Goal: Communication & Community: Answer question/provide support

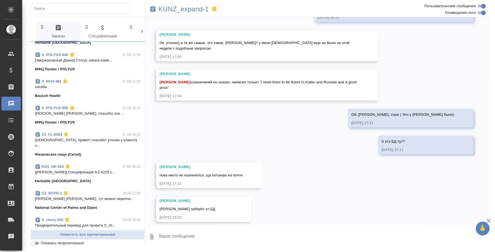
scroll to position [381, 0]
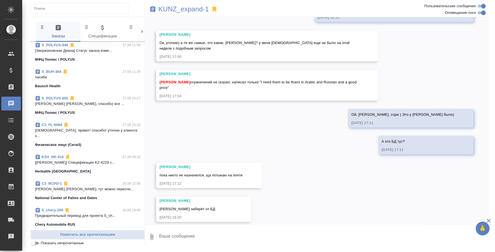
click at [85, 181] on span "C3_NCPD-1 26.08 22:56 Ильина Екатерина Катя, тут можно пересчи... National Cent…" at bounding box center [87, 191] width 105 height 20
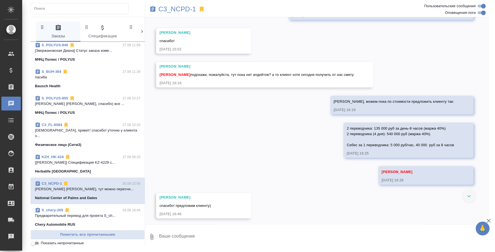
scroll to position [867, 0]
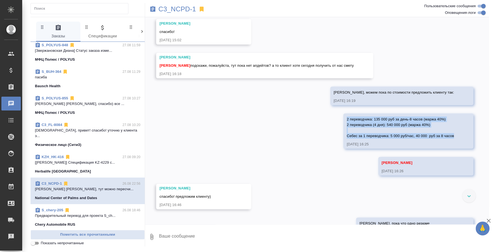
drag, startPoint x: 341, startPoint y: 112, endPoint x: 457, endPoint y: 132, distance: 117.6
click at [457, 132] on div "2 переводчика: 135 000 руб за день-8 часов (маржа 40%) 2 переводчика (4 дня): 5…" at bounding box center [408, 131] width 130 height 35
copy span "2 переводчика: 135 000 руб за день-8 часов (маржа 40%) 2 переводчика (4 дня): 5…"
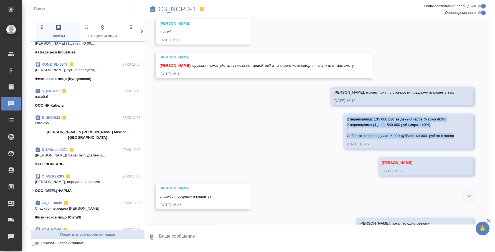
scroll to position [0, 0]
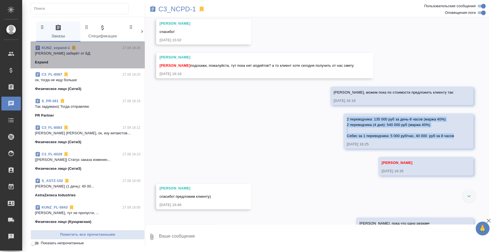
click at [99, 47] on div "KUNZ_expand-1 27.08 18:20" at bounding box center [87, 48] width 105 height 6
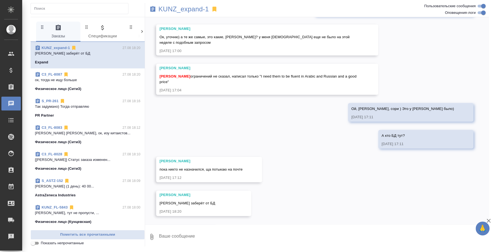
scroll to position [217, 0]
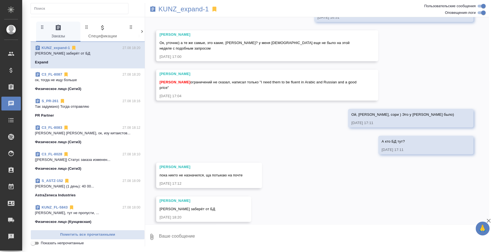
click at [215, 239] on textarea at bounding box center [323, 237] width 331 height 19
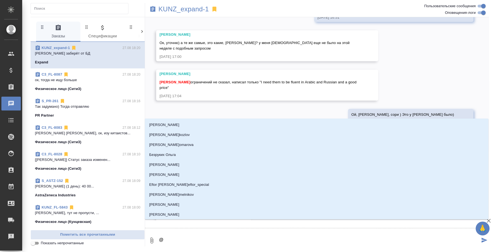
type textarea "@d"
type input "d"
type textarea "@dt"
type input "dt"
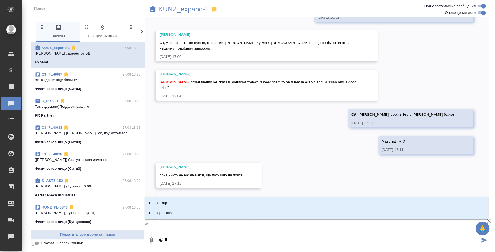
type textarea "@d"
type input "d"
type textarea "@"
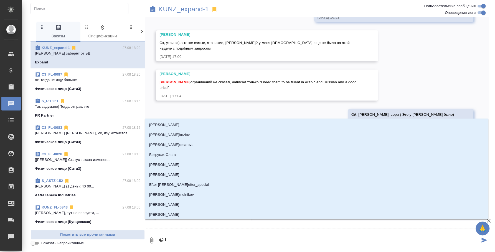
type textarea "@d't"
type input "d't"
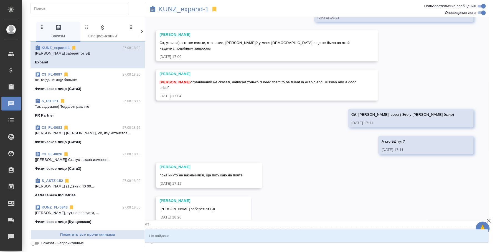
type textarea "@d't'c"
type input "d't'c"
type textarea "@d't'c't"
type input "d't'c't"
type textarea "@d't'c"
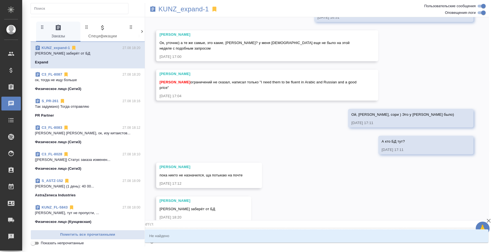
type input "d't'c"
type textarea "@d't"
type input "d't"
type textarea "@d"
type input "d"
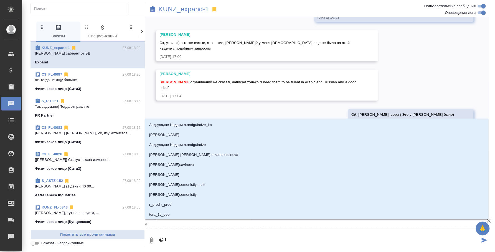
type textarea "@"
type textarea "@в"
type input "в"
type textarea "@ве"
type input "ве"
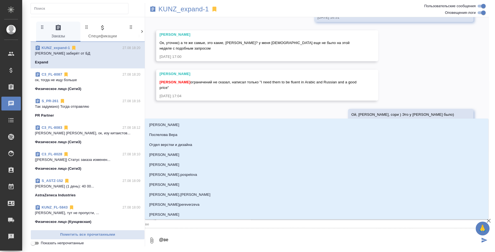
type textarea "@вес"
type input "вес"
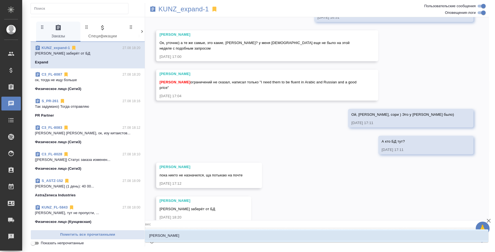
type textarea "@весе"
type input "весе"
click at [215, 239] on li "[PERSON_NAME]" at bounding box center [317, 236] width 344 height 10
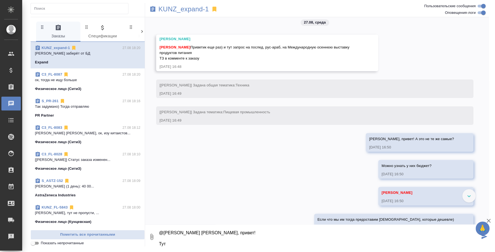
scroll to position [0, 0]
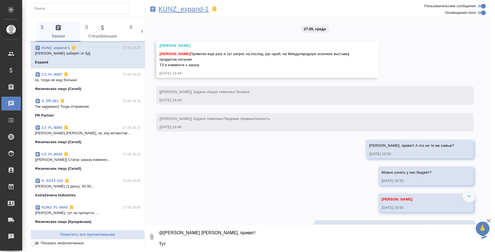
type textarea "@Веселова Юлия Юля, привет! Тут"
click at [184, 12] on p "KUNZ_expand-1" at bounding box center [183, 9] width 50 height 6
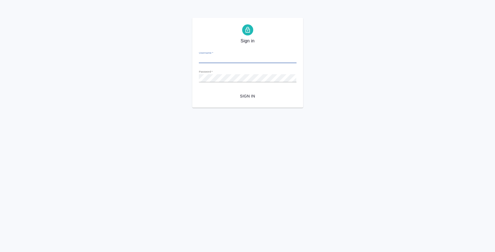
type input "[PERSON_NAME][EMAIL_ADDRESS][DOMAIN_NAME]"
click at [262, 99] on span "Sign in" at bounding box center [247, 96] width 89 height 7
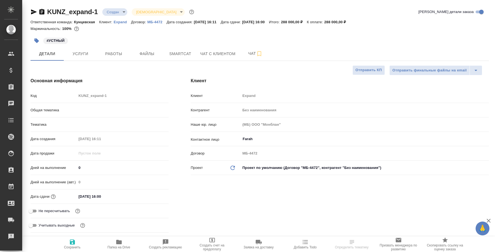
select select "RU"
type textarea "x"
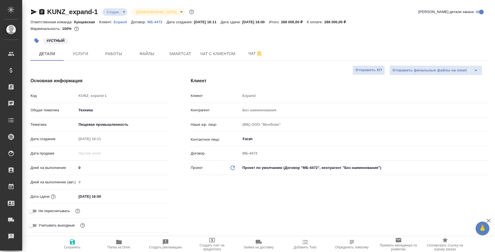
type textarea "x"
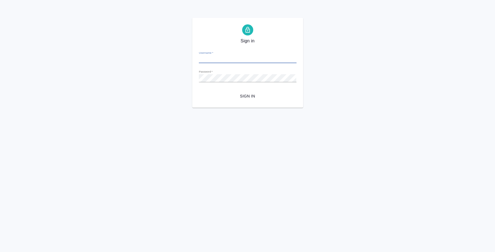
type input "[PERSON_NAME][EMAIL_ADDRESS][DOMAIN_NAME]"
click at [247, 98] on span "Sign in" at bounding box center [247, 96] width 89 height 7
type input "[PERSON_NAME][EMAIL_ADDRESS][DOMAIN_NAME]"
click at [250, 106] on div "Sign in Username   * [PERSON_NAME][EMAIL_ADDRESS][DOMAIN_NAME] Password   * url…" at bounding box center [247, 63] width 111 height 90
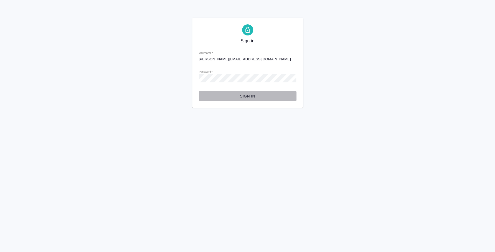
click at [250, 98] on span "Sign in" at bounding box center [247, 96] width 89 height 7
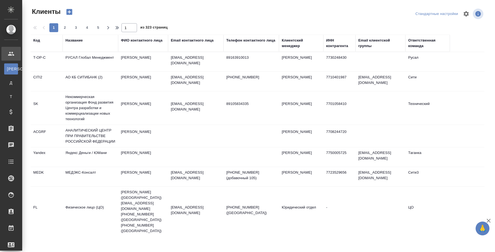
select select "RU"
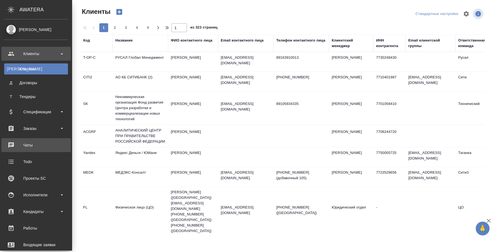
click at [46, 141] on link "0 Чаты" at bounding box center [35, 145] width 69 height 14
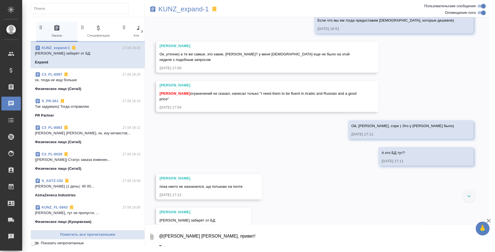
scroll to position [217, 0]
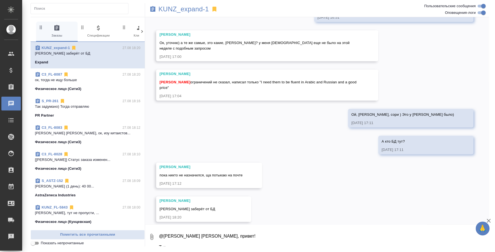
click at [236, 237] on textarea "@Веселова Юлия Юля, привет! Тут" at bounding box center [323, 237] width 331 height 19
type textarea "@Веселова Юлия Юля, привет! Тут"
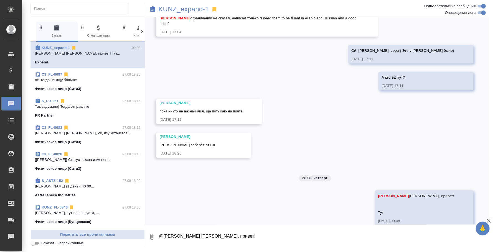
scroll to position [285, 0]
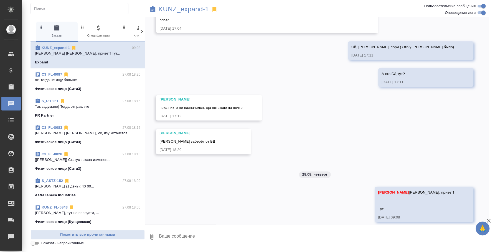
paste textarea "2 переводчика: 135 000 руб за день-8 часов (маржа 40%) 2 переводчика (4 дня): 5…"
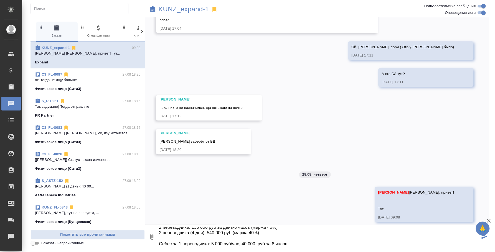
click at [221, 233] on textarea "2 переводчика: 135 000 руб за день-8 часов (маржа 40%) 2 переводчика (4 дня): 5…" at bounding box center [318, 237] width 321 height 19
click at [204, 234] on textarea "2 переводчика: 135 000 руб за день-8 часов (маржа 40%) 2 переводчика (4 дня): 5…" at bounding box center [318, 237] width 321 height 19
drag, startPoint x: 199, startPoint y: 230, endPoint x: 192, endPoint y: 230, distance: 6.4
click at [192, 230] on textarea "2 переводчика: 135 000 руб за день-8 часов (маржа 40%) 2 переводчика (4 дня): 5…" at bounding box center [318, 237] width 321 height 19
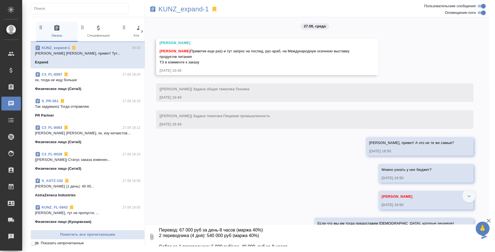
scroll to position [0, 0]
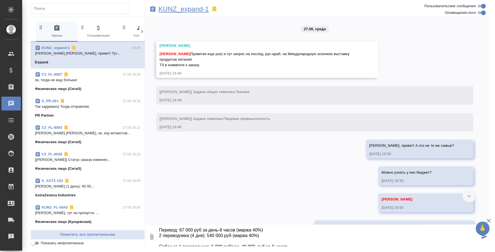
click at [169, 8] on p "KUNZ_expand-1" at bounding box center [183, 9] width 50 height 6
click at [161, 234] on textarea "Перевод: 67 000 руб за день-8 часов (маржа 40%) 2 переводчика (4 дня): 540 000 …" at bounding box center [318, 237] width 321 height 19
drag, startPoint x: 189, startPoint y: 235, endPoint x: 157, endPoint y: 237, distance: 32.2
click at [157, 237] on div "0 Перевод: 67 000 руб за день-8 часов (маржа 40%) 2 переводчика (4 дня): 540 00…" at bounding box center [317, 237] width 344 height 19
click at [176, 229] on textarea "Перевод: 67 000 руб за день-8 часов (маржа 40%) Перевод (4 дня): 540 000 руб (м…" at bounding box center [318, 237] width 321 height 19
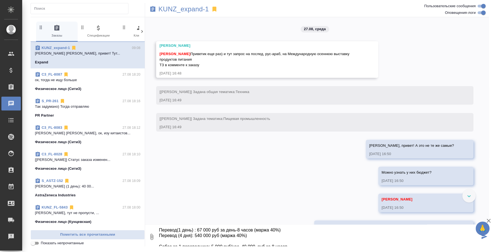
drag, startPoint x: 201, startPoint y: 235, endPoint x: 196, endPoint y: 235, distance: 5.5
click at [196, 235] on textarea "Перевод(1 день) : 67 000 руб за день-8 часов (маржа 40%) Перевод (4 дня): 540 0…" at bounding box center [318, 237] width 321 height 19
click at [296, 229] on textarea "Перевод(1 день) : 67 000 руб за день-8 часов (маржа 40%) Перевод (4 дня): 268 0…" at bounding box center [318, 237] width 321 height 19
drag, startPoint x: 208, startPoint y: 244, endPoint x: 175, endPoint y: 243, distance: 33.0
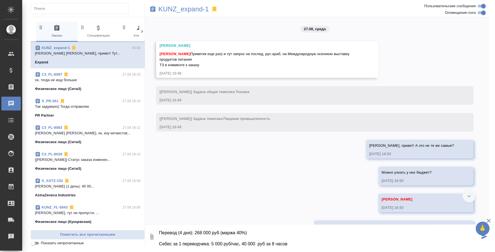
click at [175, 243] on textarea "Перевод(1 день) : 67 000 руб за день-8 часов (маржа 40%) Перевод (4 дня): 268 0…" at bounding box center [318, 237] width 321 height 19
type textarea "Перевод(1 день) : 67 000 руб за день-8 часов (маржа 40%) Перевод (4 дня): 268 0…"
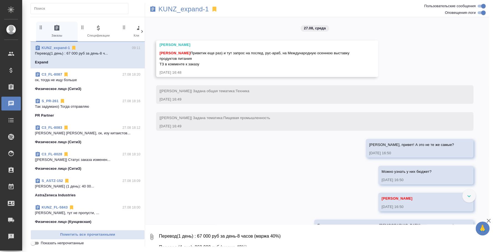
scroll to position [0, 0]
click at [194, 10] on p "KUNZ_expand-1" at bounding box center [183, 9] width 50 height 6
click at [470, 194] on div at bounding box center [468, 195] width 13 height 13
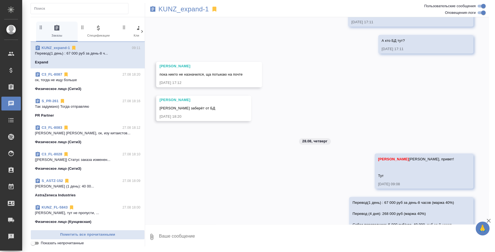
scroll to position [334, 0]
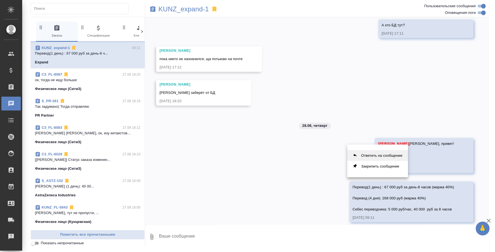
click at [396, 156] on button "Ответить на сообщение" at bounding box center [377, 155] width 61 height 11
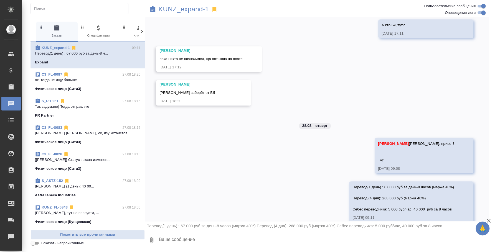
click at [295, 240] on textarea at bounding box center [323, 240] width 331 height 19
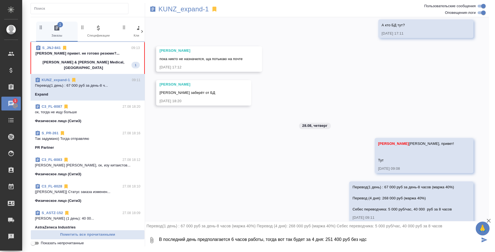
type textarea "В последний день предполагается 6 часов работы, тогда вот так будет за 4 дня: 2…"
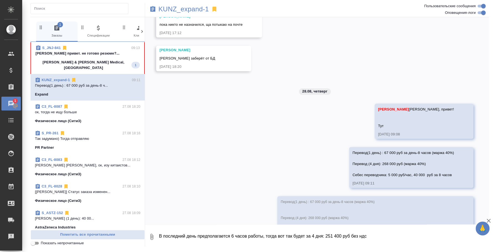
scroll to position [406, 0]
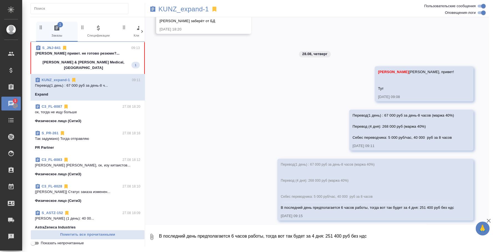
click at [416, 241] on textarea "В последний день предполагается 6 часов работы, тогда вот так будет за 4 дня: 2…" at bounding box center [323, 237] width 331 height 19
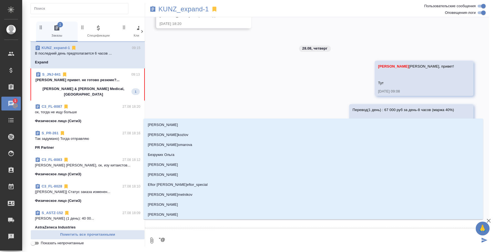
type textarea """
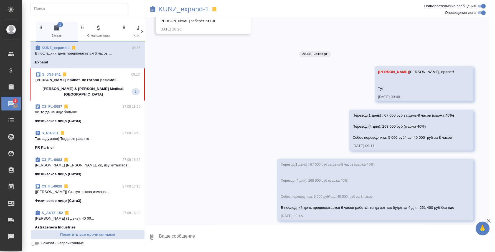
type textarea """
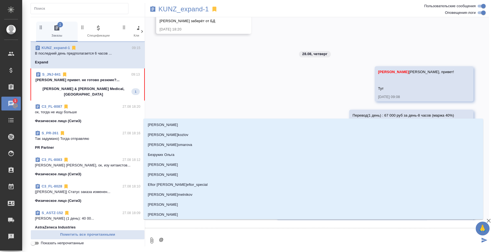
scroll to position [411, 0]
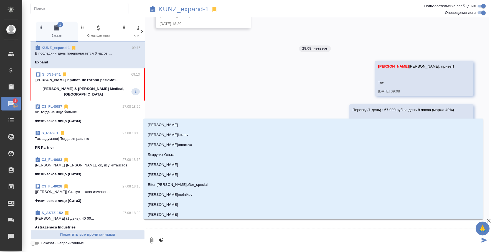
type textarea "@d"
type input "d"
type textarea "@d\"
type input "d\"
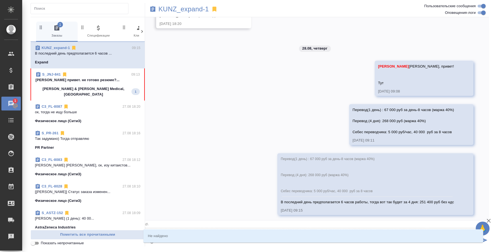
type textarea "@d"
type input "d"
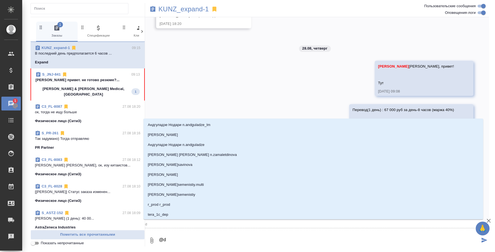
type textarea "@"
type textarea "@d"
type input "d"
type textarea "@d't"
type input "d't"
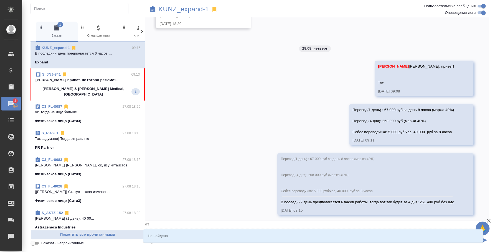
type textarea "@d't'c"
type input "d't'c"
type textarea "@d't"
type input "d't"
type textarea "@d"
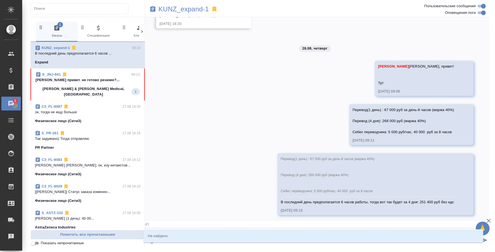
type input "d"
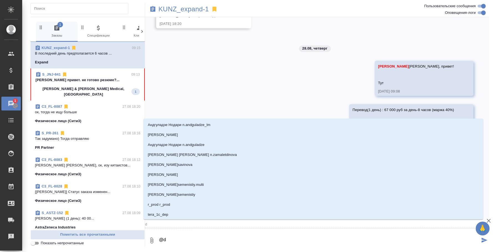
type textarea "@"
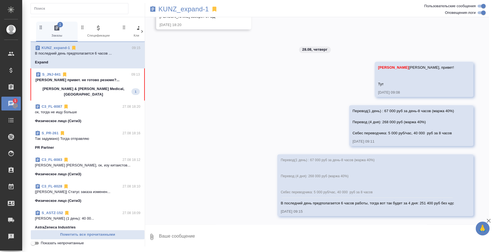
scroll to position [406, 0]
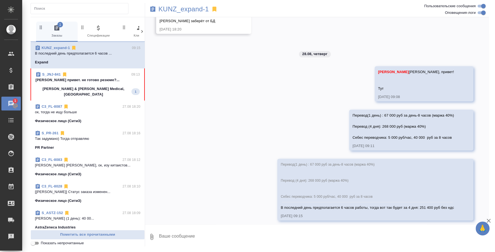
type textarea """
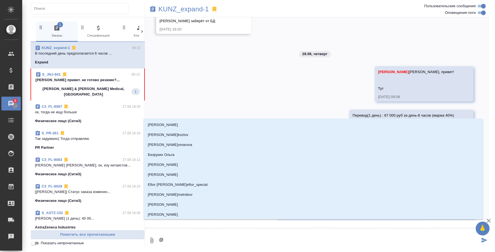
scroll to position [411, 0]
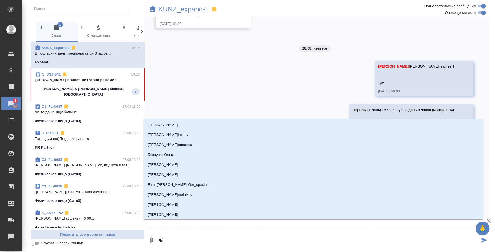
type textarea "@d"
type input "d"
type textarea "@dr"
type input "dr"
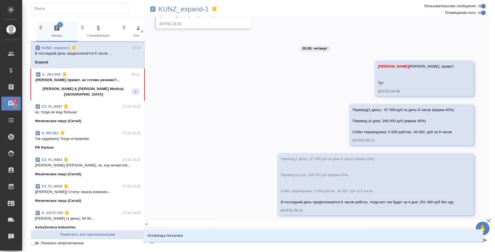
type textarea "@d"
type input "d"
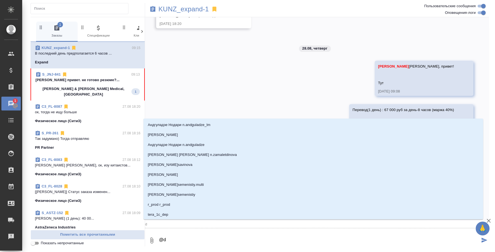
type textarea "@"
type textarea "@d"
type input "d"
type textarea "@d't"
type input "d't"
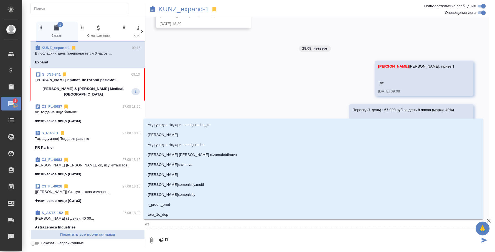
type textarea "@d't'c"
type input "d't'c"
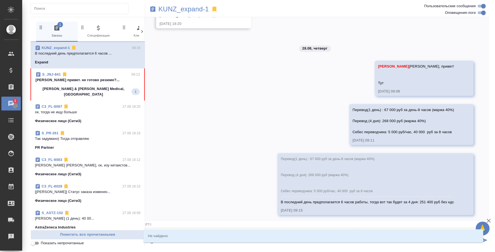
type textarea "@d't'c't"
type input "d't'c't"
type textarea "@d't'c"
type input "d't'c"
type textarea "@d't"
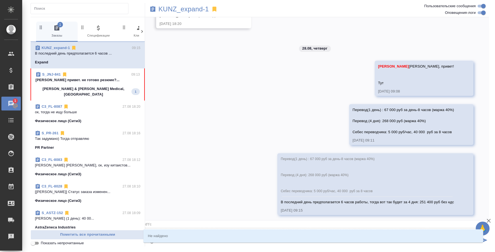
type input "d't"
type textarea "@d"
type input "d"
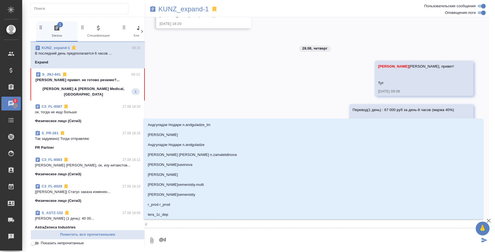
type textarea "@"
type textarea "@в"
type input "в"
type textarea "@ве"
type input "ве"
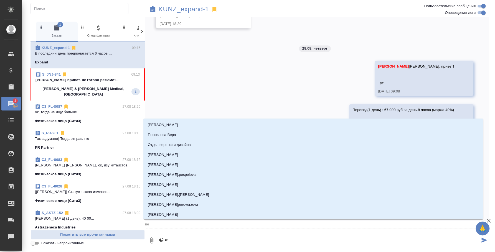
type textarea "@вес"
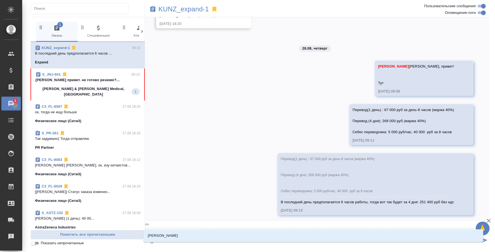
type input "вес"
type textarea "@весе"
type input "весе"
click at [413, 236] on li "[PERSON_NAME]" at bounding box center [313, 236] width 340 height 10
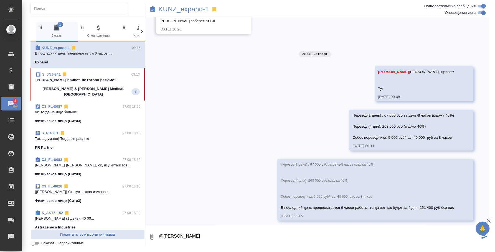
type textarea "@Веселова Юлия"
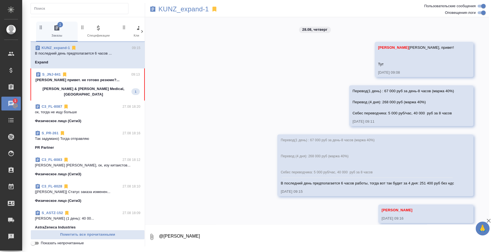
scroll to position [432, 0]
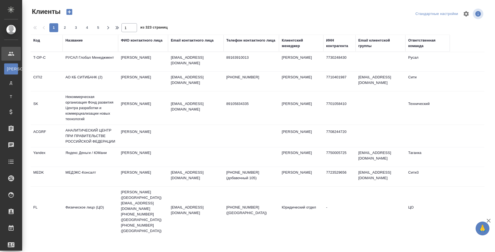
select select "RU"
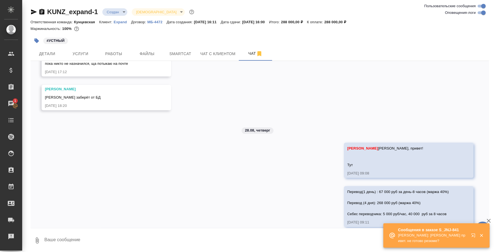
scroll to position [363, 0]
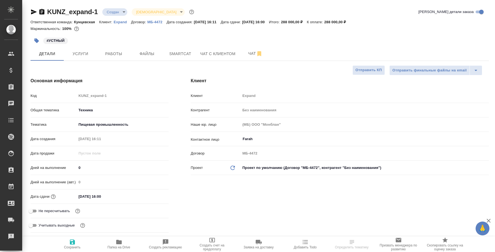
select select "RU"
type textarea "x"
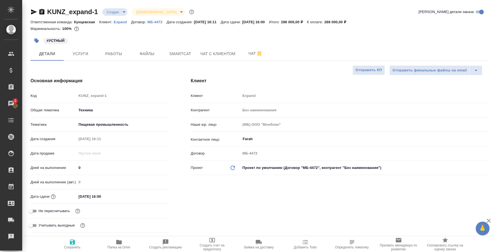
type textarea "x"
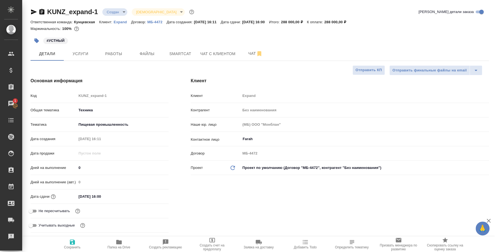
type textarea "x"
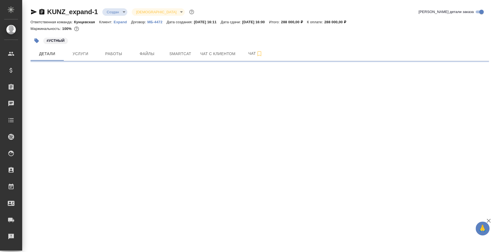
select select "RU"
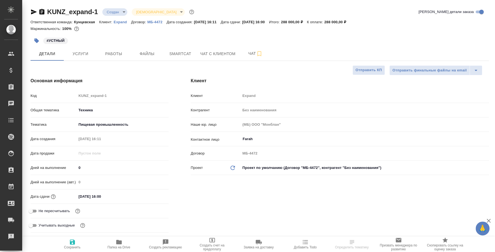
type textarea "x"
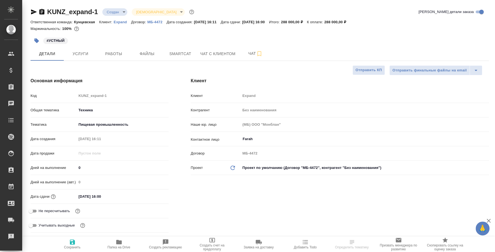
type textarea "x"
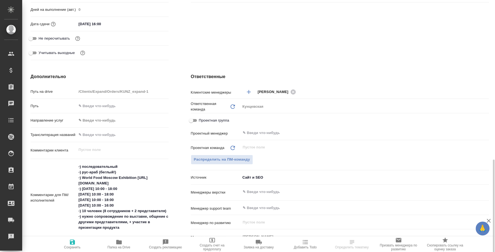
scroll to position [242, 0]
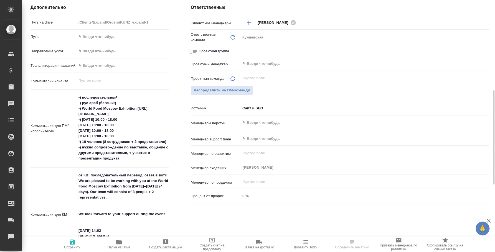
type textarea "x"
select select "RU"
type textarea "x"
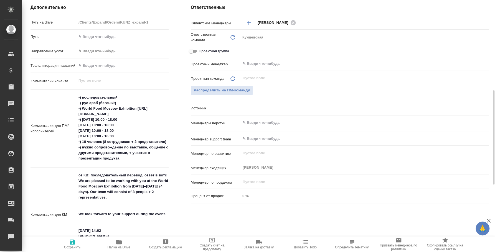
type textarea "x"
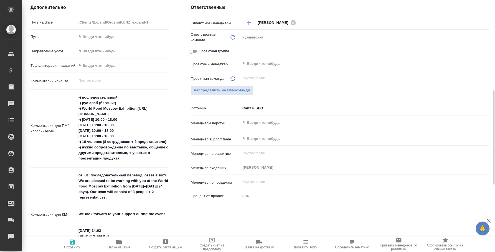
type textarea "x"
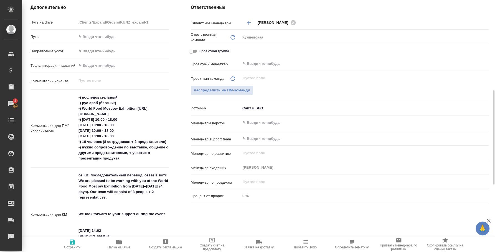
type textarea "x"
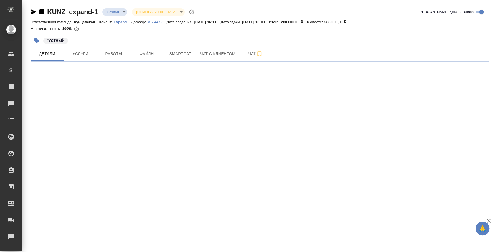
select select "RU"
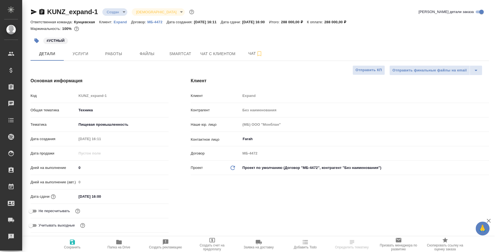
type textarea "x"
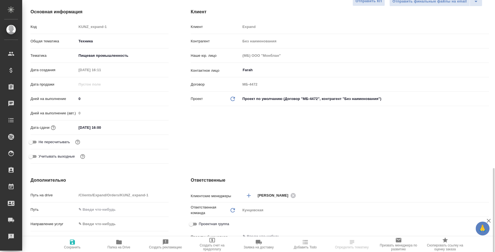
scroll to position [207, 0]
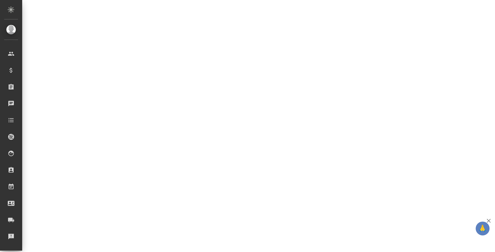
select select "RU"
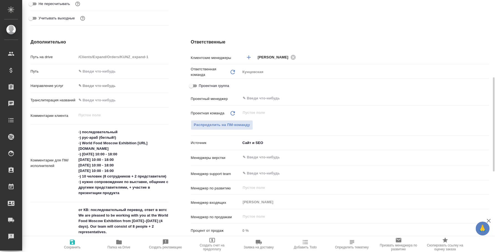
type textarea "x"
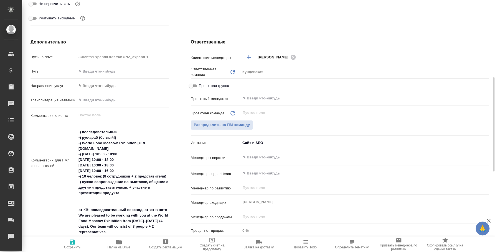
type textarea "x"
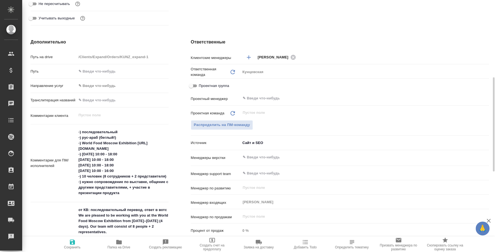
type textarea "x"
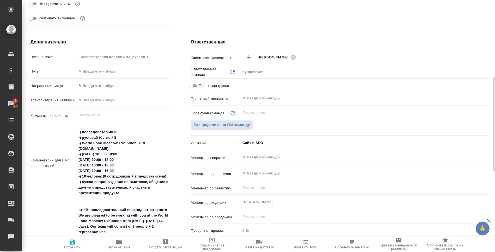
type textarea "x"
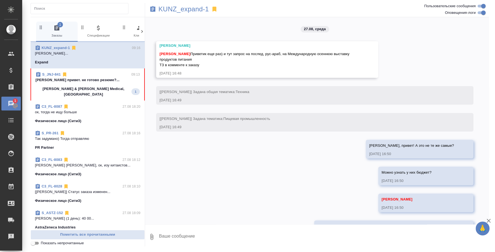
scroll to position [432, 0]
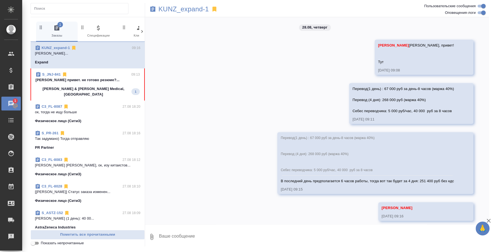
click at [91, 74] on div "S_JNJ-841 09:13" at bounding box center [88, 75] width 104 height 6
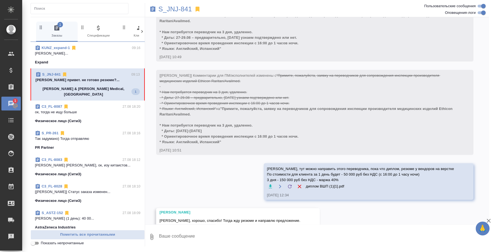
scroll to position [513, 0]
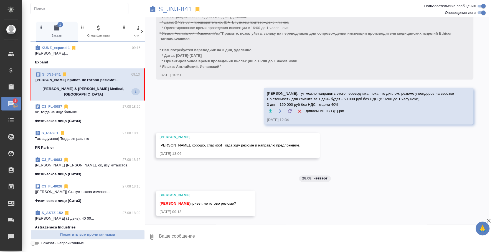
click at [227, 237] on textarea at bounding box center [323, 237] width 331 height 19
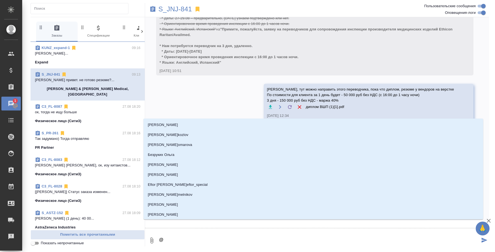
scroll to position [518, 0]
type textarea "@e"
type input "e"
type textarea "@e'c"
type input "e'c"
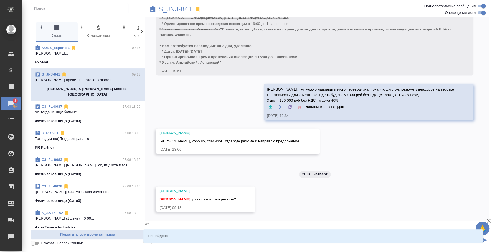
type textarea "@e"
type input "e"
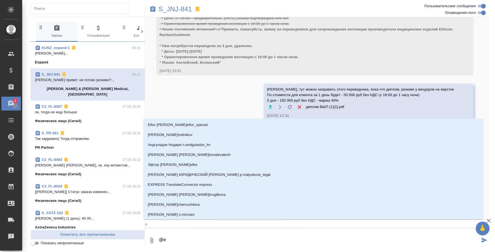
type textarea "@"
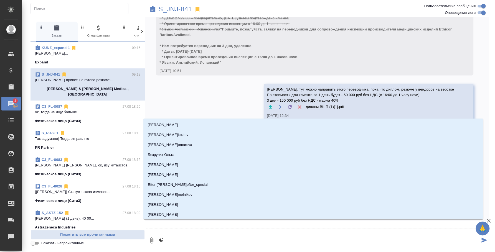
type textarea "@у"
type input "у"
type textarea "@ус"
type input "ус"
type textarea "@усм"
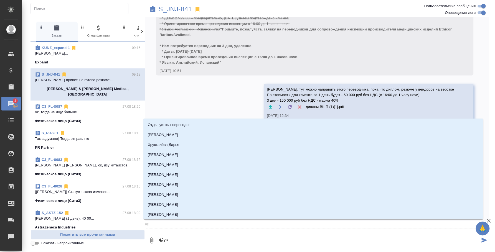
type input "усм"
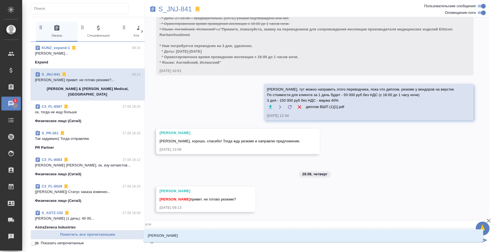
click at [263, 235] on li "[PERSON_NAME]" at bounding box center [313, 236] width 340 height 10
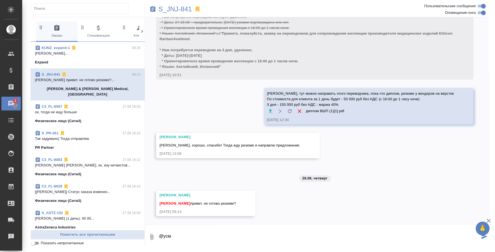
scroll to position [513, 0]
type textarea "@[PERSON_NAME]. Пока нет"
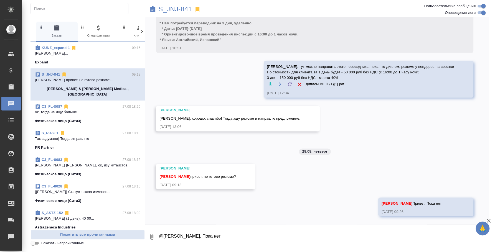
click at [77, 110] on p "ок, тогда не ищу больше" at bounding box center [87, 113] width 105 height 6
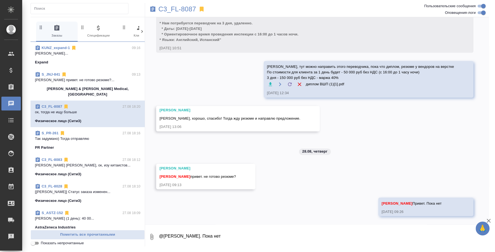
click at [74, 41] on span at bounding box center [57, 41] width 42 height 1
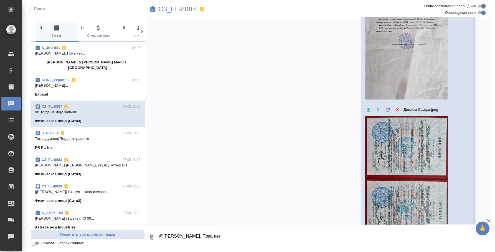
scroll to position [796, 0]
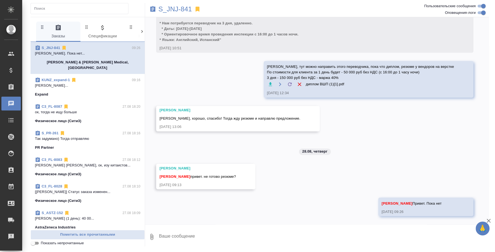
scroll to position [540, 0]
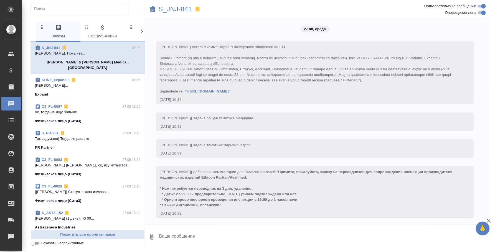
scroll to position [540, 0]
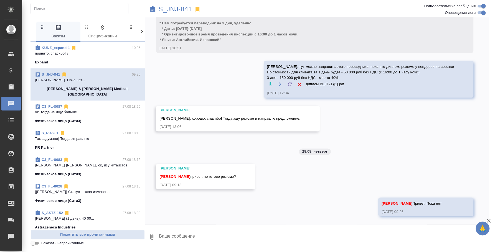
click at [326, 182] on div "27.08, среда [Усманова Ольга] Клиент оставил комментарий: ">https://drive.awate…" at bounding box center [317, 120] width 344 height 207
click at [104, 136] on p "Так задумано) Тогда отправляю" at bounding box center [87, 139] width 105 height 6
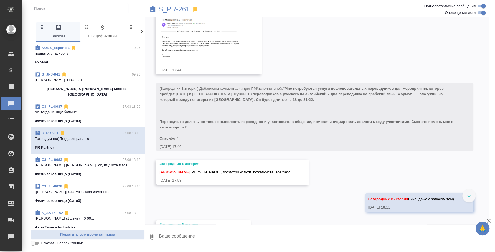
scroll to position [1145, 0]
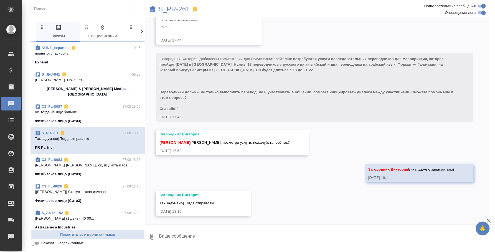
click at [91, 157] on div "C3_FL-8083 27.08 18:12" at bounding box center [87, 160] width 105 height 6
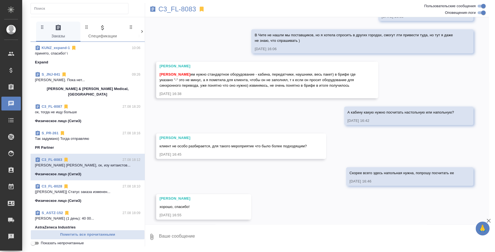
scroll to position [1142, 0]
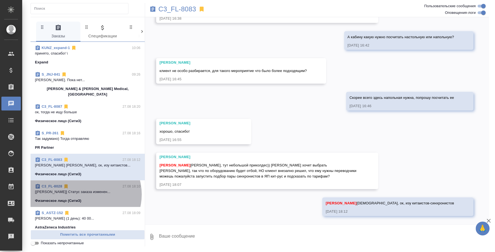
click at [85, 189] on p "[Ильина Екатерина] Статус заказа изменен..." at bounding box center [87, 192] width 105 height 6
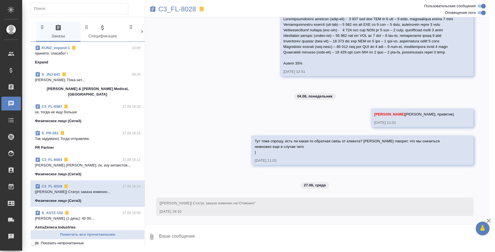
scroll to position [906, 0]
click at [85, 211] on div "S_ASTZ-152 27.08 18:09" at bounding box center [87, 214] width 105 height 6
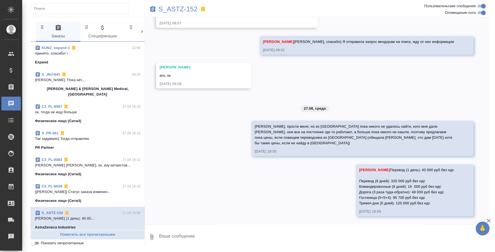
scroll to position [417, 0]
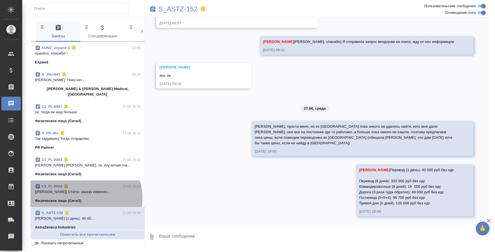
click at [85, 198] on div "Физическое лицо (Сити3)" at bounding box center [87, 201] width 105 height 6
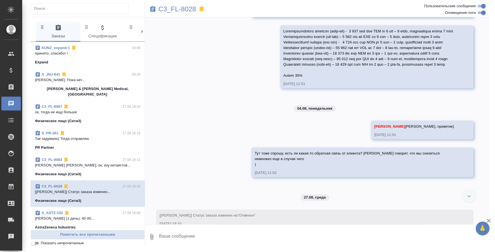
scroll to position [906, 0]
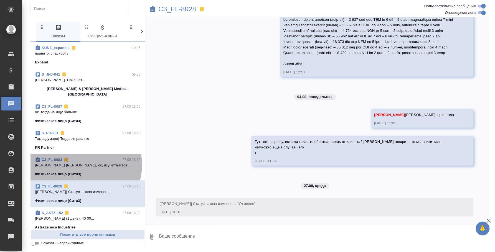
click at [88, 163] on p "[PERSON_NAME] [PERSON_NAME], ок, изу китаистов..." at bounding box center [87, 166] width 105 height 6
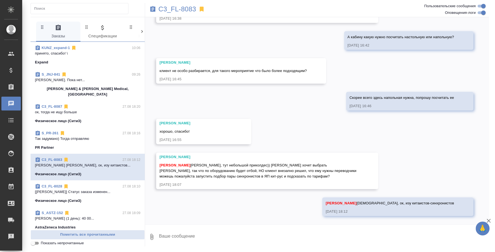
scroll to position [1142, 0]
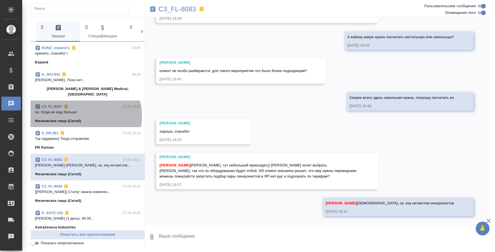
click at [83, 111] on span "C3_FL-8087 27.08 18:20 ок, тогда не ищу больше Физическое лицо (Сити3)" at bounding box center [87, 114] width 105 height 20
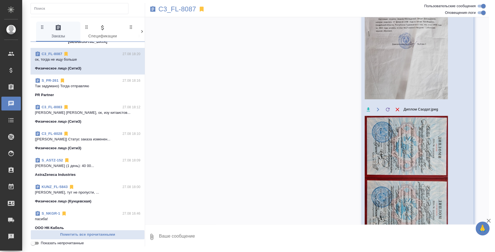
scroll to position [69, 0]
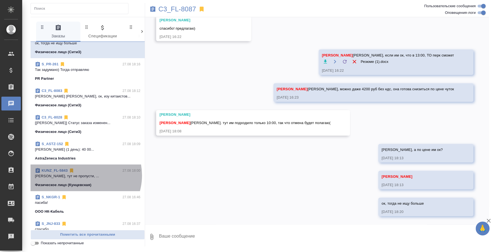
click at [81, 174] on p "Федотова Ирина Ирочка, тут не пропусти, ..." at bounding box center [87, 177] width 105 height 6
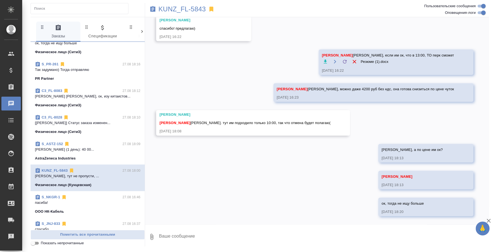
scroll to position [346, 0]
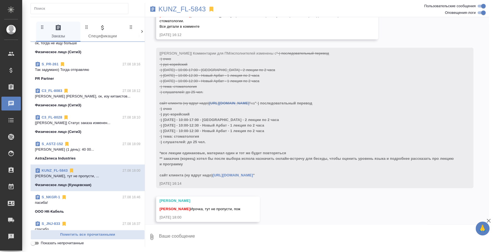
click at [232, 239] on textarea at bounding box center [323, 237] width 331 height 19
type textarea "[PERSON_NAME], привет"
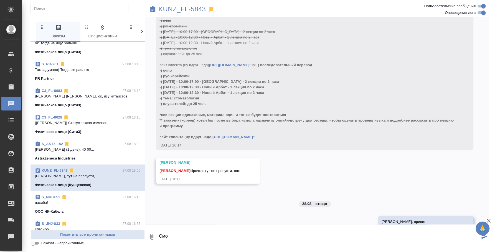
scroll to position [397, 0]
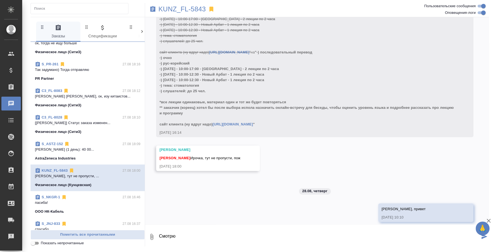
type textarea "Смотрю"
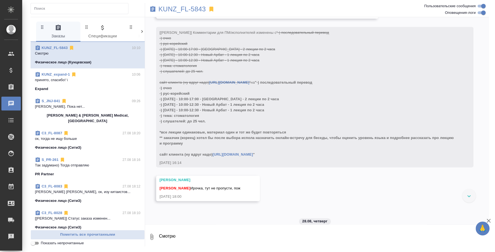
scroll to position [354, 0]
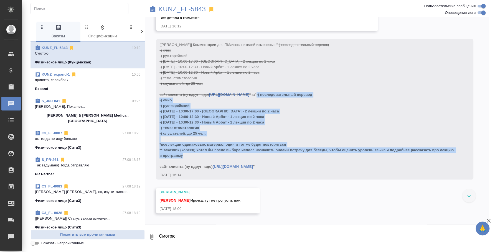
drag, startPoint x: 276, startPoint y: 89, endPoint x: 287, endPoint y: 151, distance: 62.5
click at [287, 151] on div "[[PERSON_NAME]] Комментарии для ПМ/исполнителей изменены с "-) последовательный…" at bounding box center [306, 105] width 295 height 129
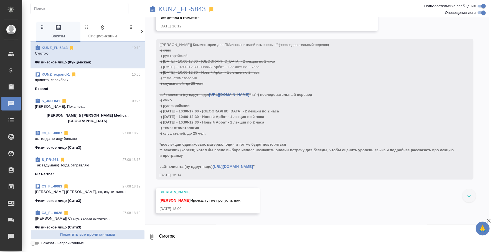
click at [286, 164] on div "[Веселова Юлия] Комментарии для ПМ/исполнителей изменены с "-) последовательный…" at bounding box center [306, 109] width 295 height 137
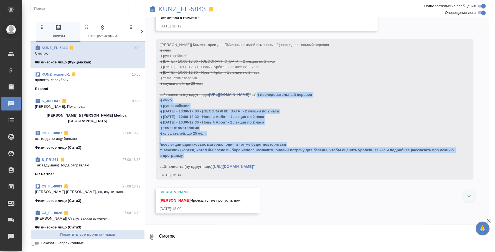
drag, startPoint x: 277, startPoint y: 90, endPoint x: 197, endPoint y: 158, distance: 104.1
click at [197, 158] on div "[[PERSON_NAME]] Комментарии для ПМ/исполнителей изменены с "-) последовательный…" at bounding box center [306, 105] width 295 height 129
click at [207, 151] on div "[[PERSON_NAME]] Комментарии для ПМ/исполнителей изменены с "-) последовательный…" at bounding box center [306, 105] width 295 height 129
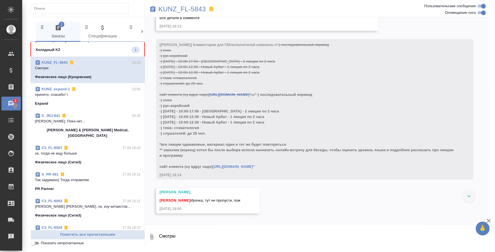
scroll to position [0, 0]
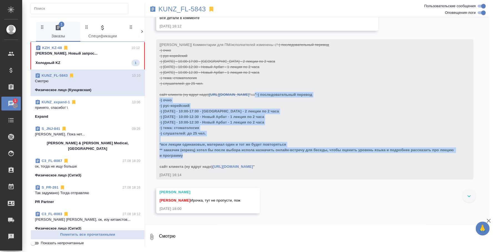
drag, startPoint x: 275, startPoint y: 88, endPoint x: 256, endPoint y: 147, distance: 61.8
click at [256, 147] on div "[[PERSON_NAME]] Комментарии для ПМ/исполнителей изменены с "-) последовательный…" at bounding box center [306, 105] width 295 height 129
copy span ""-) последовательный перевод -) очно -) рус-корейский -) 22 сент. - 10:00-17:00…"
click at [295, 150] on div "[[PERSON_NAME]] Комментарии для ПМ/исполнителей изменены с "-) последовательный…" at bounding box center [306, 105] width 295 height 129
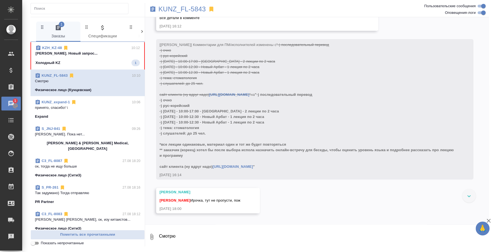
click at [253, 165] on link "[URL][DOMAIN_NAME]" at bounding box center [233, 167] width 40 height 4
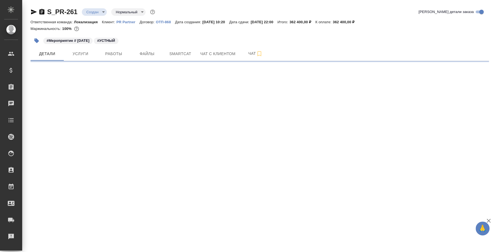
select select "RU"
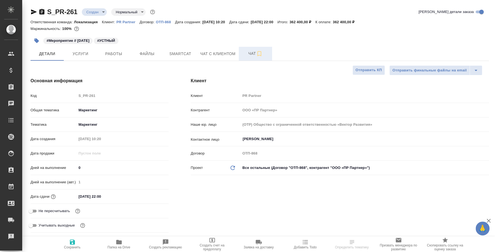
type textarea "x"
type input "[PERSON_NAME]"
type textarea "x"
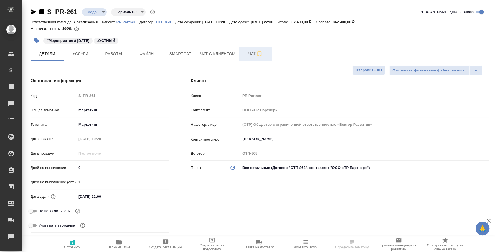
type textarea "x"
click at [268, 51] on span "Чат" at bounding box center [255, 53] width 27 height 7
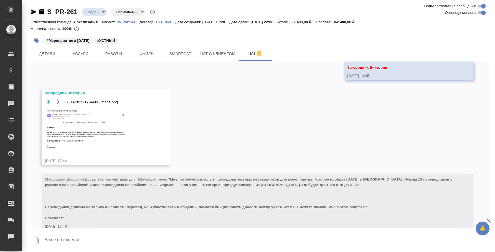
scroll to position [1158, 0]
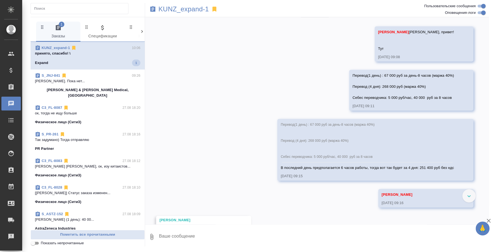
scroll to position [472, 0]
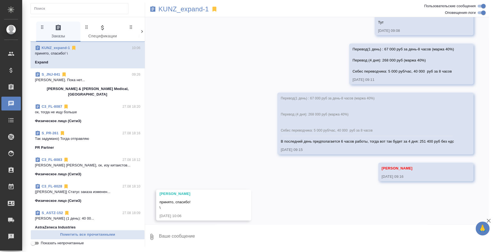
click at [85, 145] on div "PR Partner" at bounding box center [87, 148] width 105 height 6
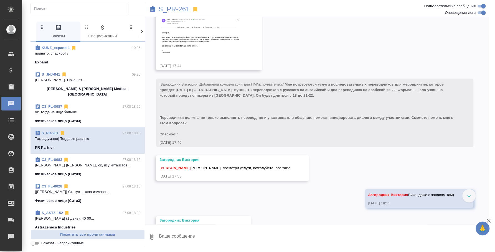
scroll to position [1145, 0]
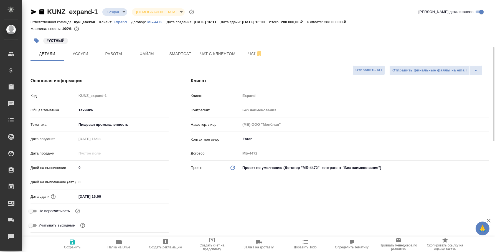
select select "RU"
click at [263, 52] on span "Чат" at bounding box center [255, 53] width 27 height 7
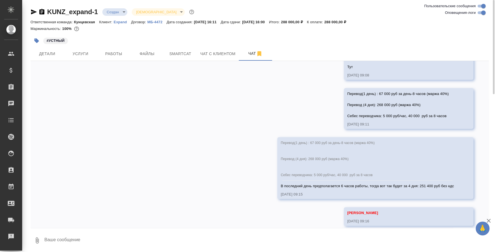
scroll to position [501, 0]
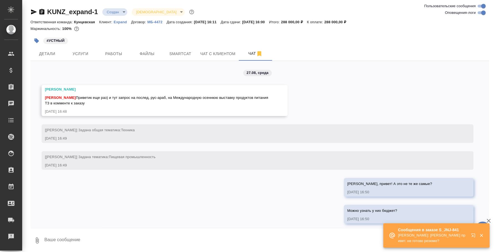
scroll to position [501, 0]
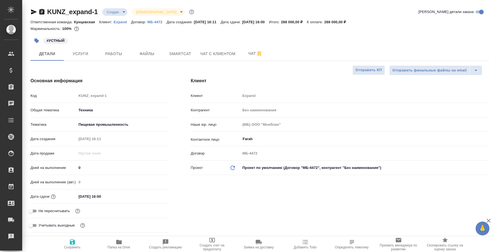
select select "RU"
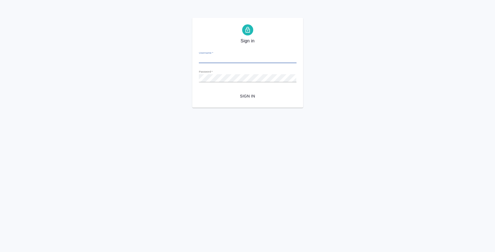
type input "[PERSON_NAME][EMAIL_ADDRESS][DOMAIN_NAME]"
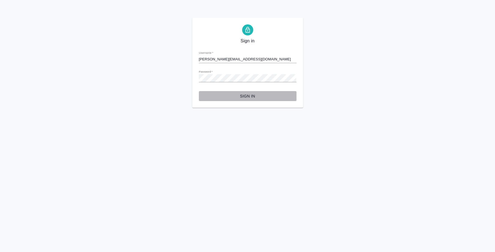
click at [252, 96] on span "Sign in" at bounding box center [247, 96] width 89 height 7
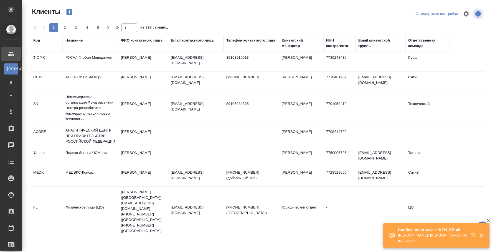
select select "RU"
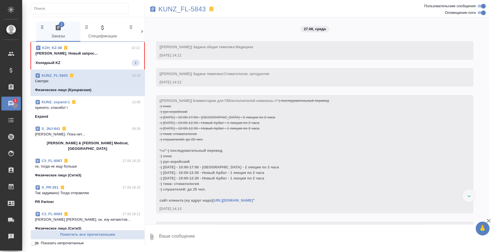
scroll to position [354, 0]
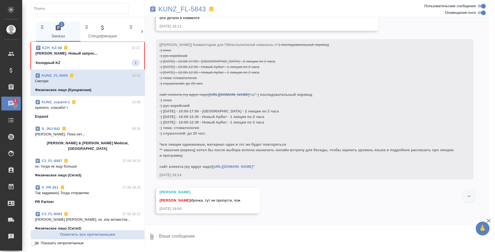
drag, startPoint x: 276, startPoint y: 87, endPoint x: 283, endPoint y: 161, distance: 74.1
click at [283, 161] on div "[[PERSON_NAME]] Комментарии для ПМ/исполнителей изменены с "-) последовательный…" at bounding box center [306, 105] width 295 height 129
copy span ""-) последовательный перевод -) очно -) рус-корейский -) [DATE] - 10:00-17:00 -…"
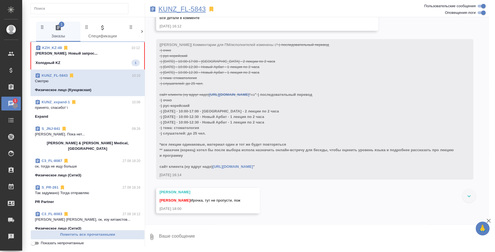
click at [190, 8] on p "KUNZ_FL-5843" at bounding box center [181, 9] width 47 height 6
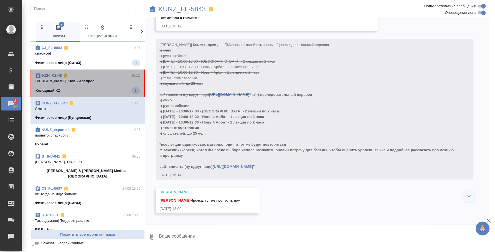
click at [96, 78] on p "Федотова Ирина Привет. Новый запрос..." at bounding box center [88, 81] width 104 height 6
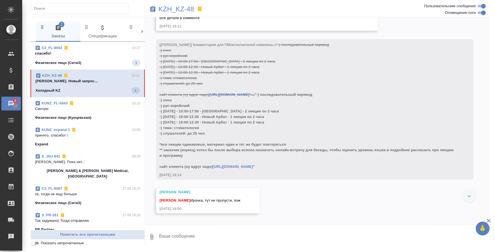
scroll to position [0, 0]
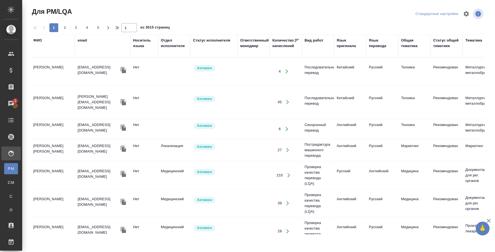
click at [342, 45] on div "Язык оригинала" at bounding box center [350, 43] width 27 height 11
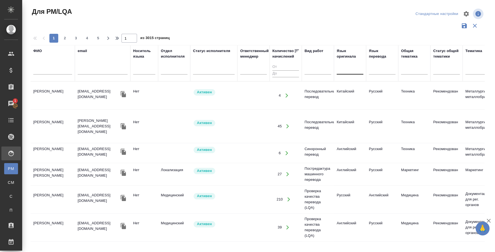
click at [346, 69] on div at bounding box center [350, 69] width 27 height 8
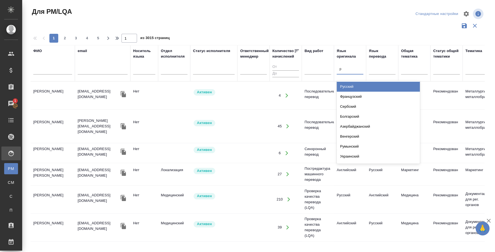
type input "ру"
click at [359, 87] on div "Русский" at bounding box center [378, 87] width 83 height 10
click at [372, 71] on div at bounding box center [372, 69] width 1 height 5
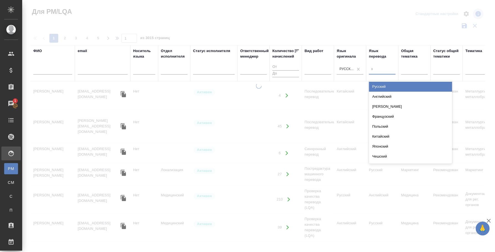
type input "кор"
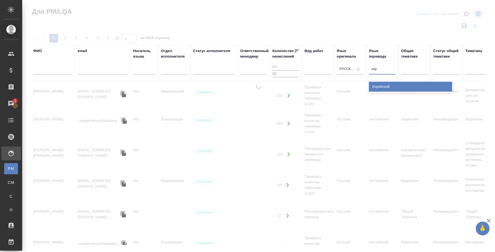
click at [394, 83] on div "Корейский" at bounding box center [410, 87] width 83 height 10
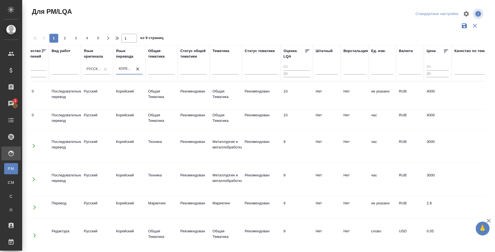
scroll to position [0, 434]
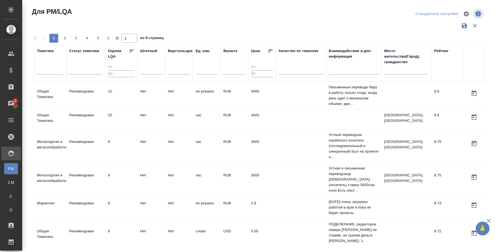
click at [401, 70] on input "text" at bounding box center [406, 71] width 44 height 7
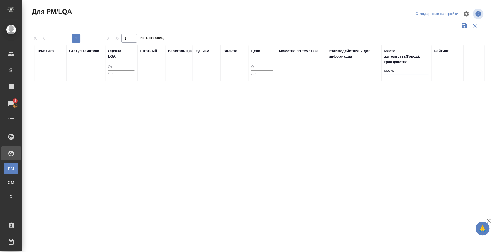
scroll to position [0, 428]
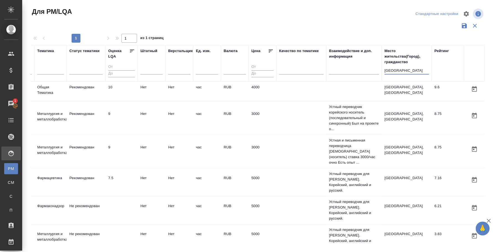
type input "москва"
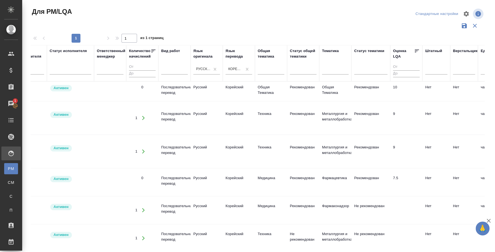
scroll to position [0, 0]
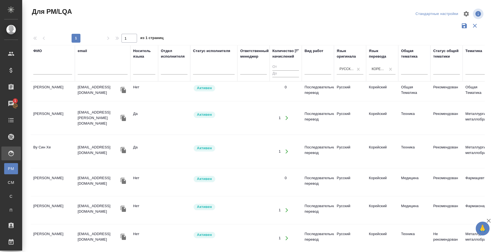
click at [58, 173] on td "Коган Наталья" at bounding box center [53, 182] width 44 height 19
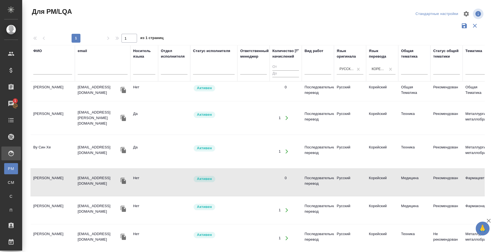
click at [58, 173] on td "Коган Наталья" at bounding box center [53, 182] width 44 height 19
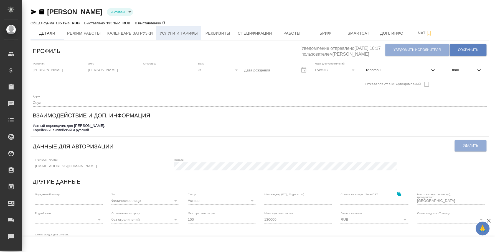
click at [197, 35] on span "Услуги и тарифы" at bounding box center [178, 33] width 38 height 7
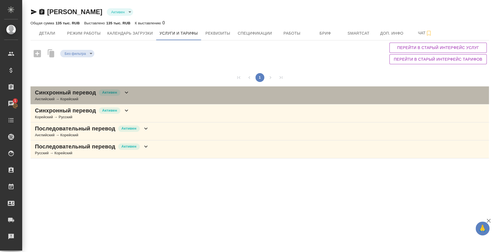
click at [140, 90] on div "Синхронный перевод [PERSON_NAME] → Корейский" at bounding box center [260, 96] width 459 height 18
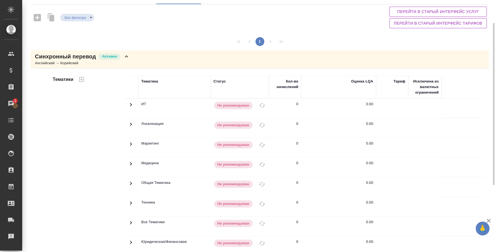
scroll to position [140, 0]
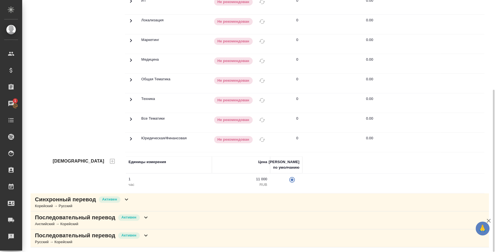
click at [204, 202] on div "Синхронный перевод [PERSON_NAME] → Русский" at bounding box center [260, 203] width 459 height 18
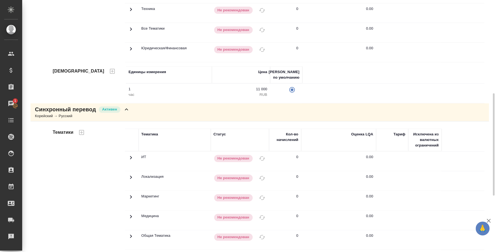
scroll to position [368, 0]
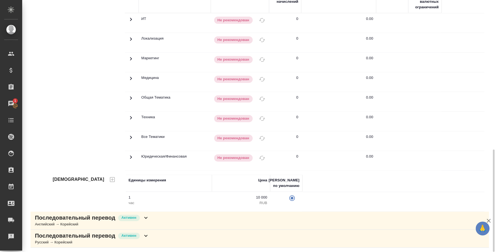
click at [151, 220] on div "Последовательный перевод Активен Английский → Корейский" at bounding box center [260, 221] width 459 height 18
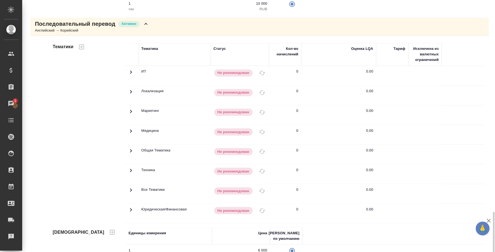
scroll to position [597, 0]
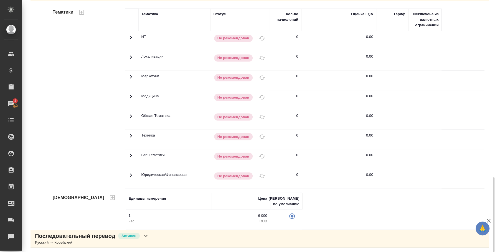
click at [180, 235] on div "Последовательный перевод Активен Русский → Корейский" at bounding box center [260, 239] width 459 height 18
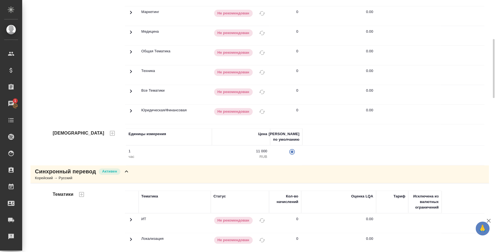
scroll to position [0, 0]
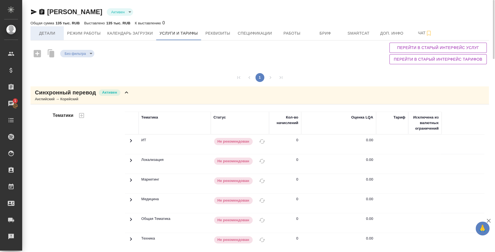
click at [58, 31] on span "Детали" at bounding box center [47, 33] width 27 height 7
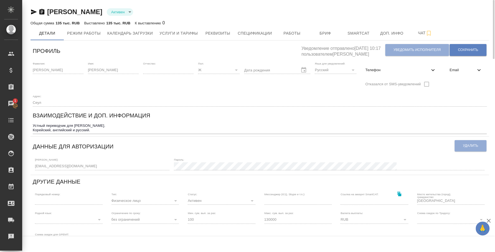
click at [415, 71] on span "Телефон" at bounding box center [397, 70] width 64 height 6
select select "RU"
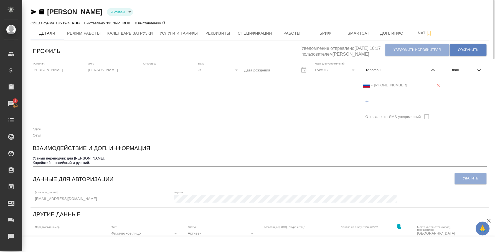
click at [368, 80] on div "Международный Австралия Австрия Азербайджан Албания Алжир Американское Самоа Ан…" at bounding box center [400, 85] width 75 height 14
click at [28, 194] on div "Коган Наталья Активен active Общая сумма 135 тыс. RUB Выставлено 135 тыс. RUB К…" at bounding box center [259, 195] width 465 height 390
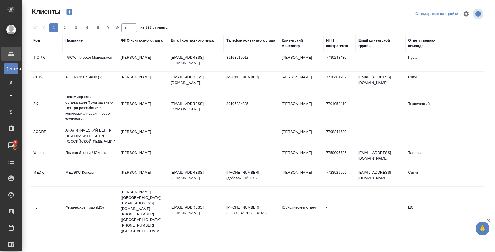
select select "RU"
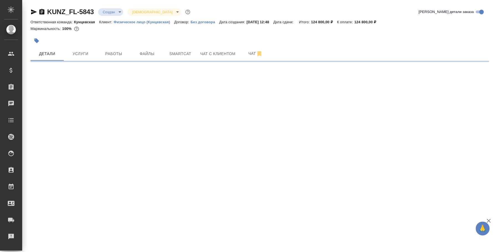
select select "RU"
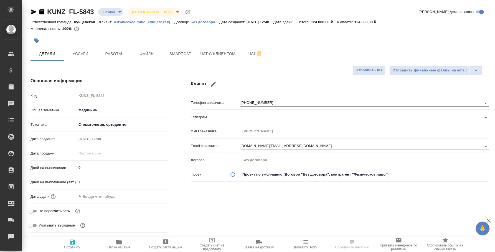
type textarea "x"
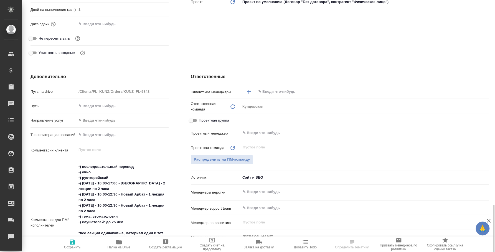
scroll to position [277, 0]
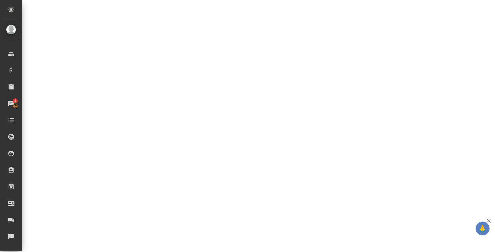
drag, startPoint x: 138, startPoint y: 173, endPoint x: 105, endPoint y: 110, distance: 70.7
click at [105, 110] on div ".cls-1 fill:#fff; AWATERA [PERSON_NAME] Спецификации Заказы 1 Чаты Todo Проекты…" at bounding box center [247, 126] width 495 height 252
select select "RU"
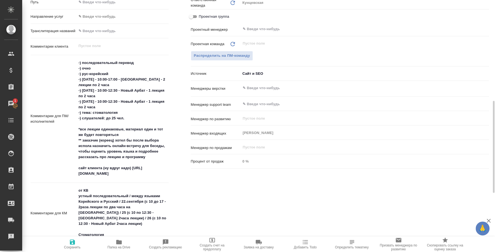
type textarea "x"
drag, startPoint x: 133, startPoint y: 173, endPoint x: 64, endPoint y: 59, distance: 132.6
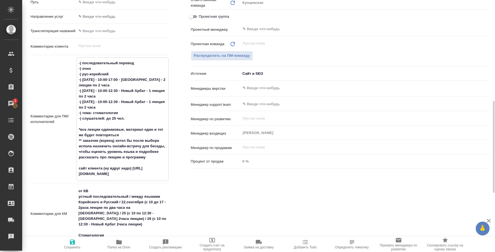
click at [64, 59] on div "Комментарии для ПМ/исполнителей -) последовательный перевод -) очно -) рус-коре…" at bounding box center [100, 119] width 138 height 124
drag, startPoint x: 77, startPoint y: 61, endPoint x: 143, endPoint y: 178, distance: 134.5
click at [143, 178] on textarea "-) последовательный перевод -) очно -) рус-корейский -) [DATE] - 10:00-17:00 - …" at bounding box center [123, 119] width 92 height 120
type textarea "x"
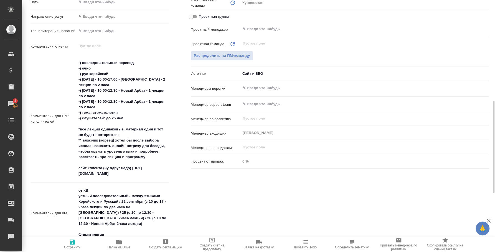
type textarea "x"
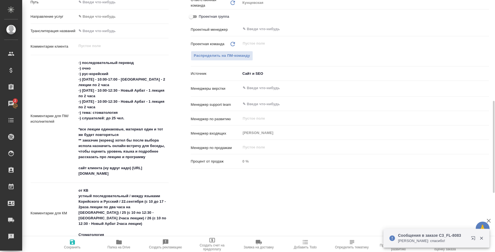
type textarea "x"
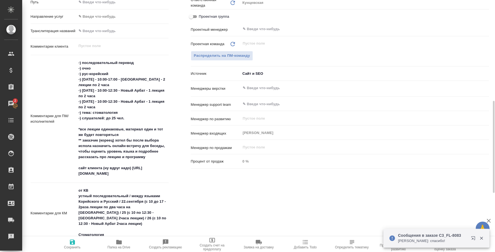
type textarea "x"
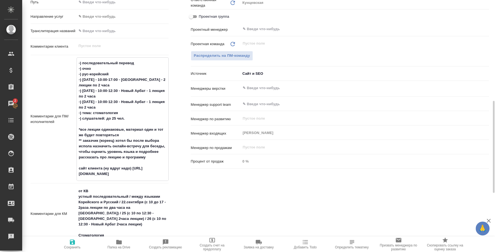
type textarea "x"
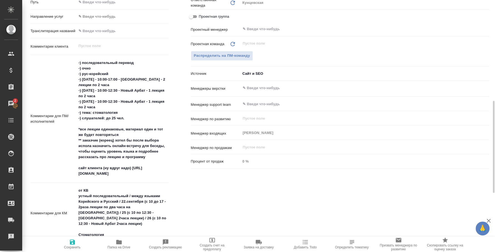
type textarea "x"
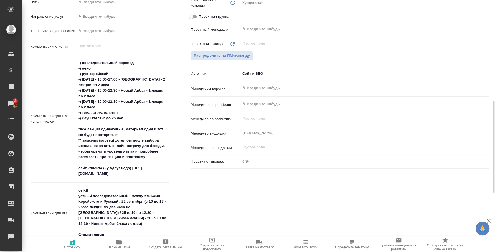
type textarea "x"
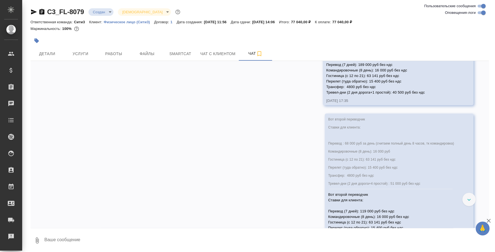
scroll to position [1313, 0]
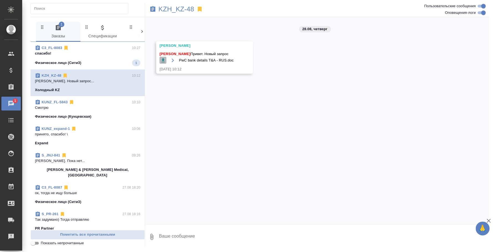
click at [162, 62] on icon "button" at bounding box center [162, 60] width 3 height 4
click at [176, 9] on p "KZH_KZ-48" at bounding box center [176, 9] width 36 height 6
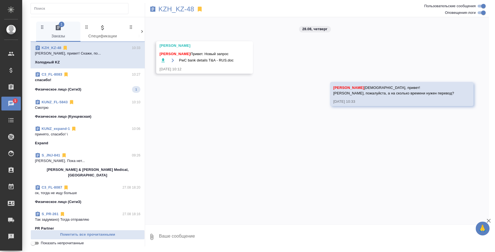
click at [95, 81] on p "спасибо!" at bounding box center [87, 80] width 105 height 6
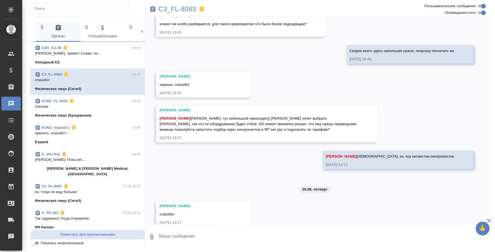
scroll to position [1200, 0]
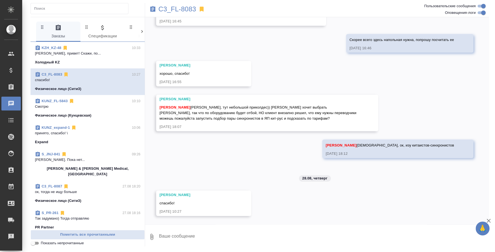
click at [207, 234] on textarea at bounding box center [323, 237] width 331 height 19
type textarea "[PERSON_NAME]"
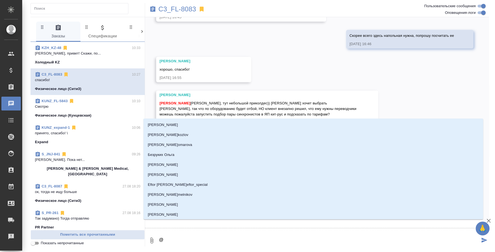
type textarea "@t"
type input "t"
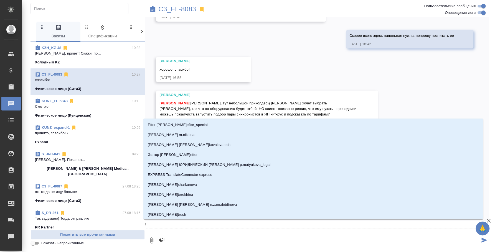
type textarea "@t'r"
type input "t'r"
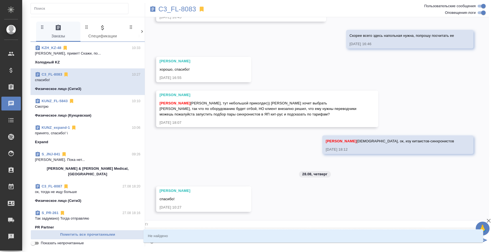
type textarea "@t'r'f"
type input "t'r'f"
type textarea "@t'r"
type input "t'r"
type textarea "@t"
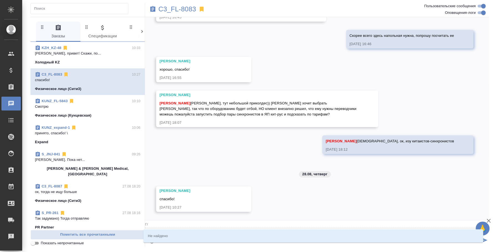
type input "t"
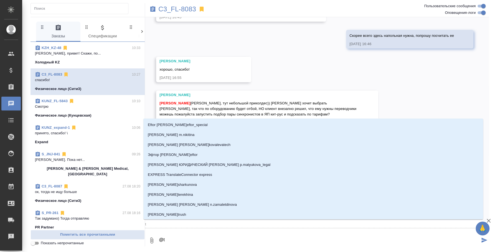
type textarea "@"
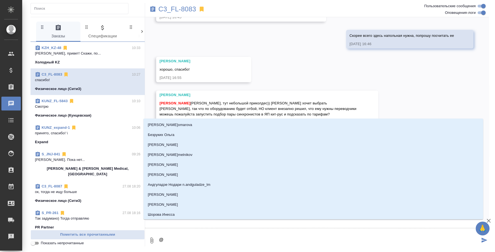
type textarea "@е"
type input "е"
type textarea "@ек"
type input "ек"
type textarea "@ека"
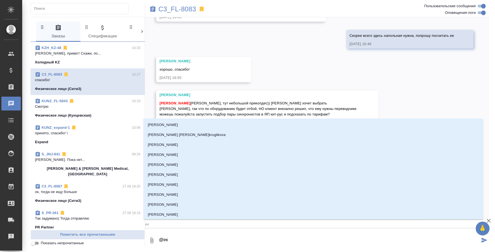
type input "ека"
type textarea "@екат"
type input "екат"
type textarea "@екате"
type input "екате"
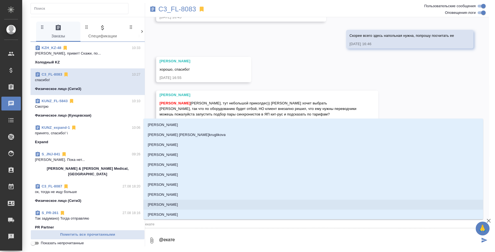
type textarea "@екатеи"
type input "екатеи"
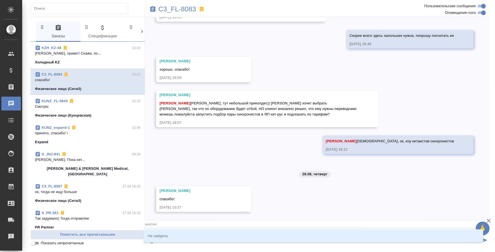
type textarea "@екате"
type input "екате"
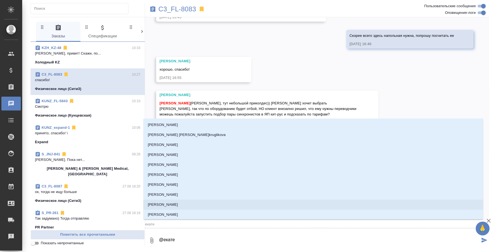
type textarea "@екатер"
type input "екатер"
type textarea "@екатери"
type input "екатери"
type textarea "@екатерин"
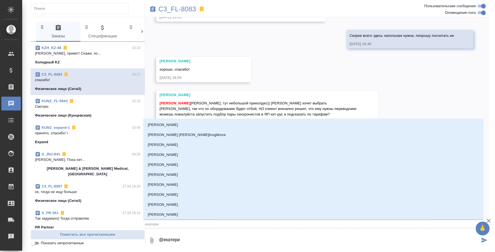
type input "екатерин"
type textarea "@[PERSON_NAME]"
type input "[PERSON_NAME]"
type textarea "@[PERSON_NAME]"
type input "[PERSON_NAME]"
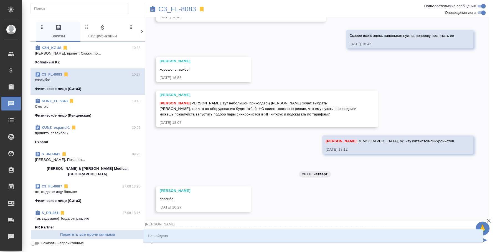
type textarea "@екатерина и"
type input "екатерина и"
type textarea "@екатерина"
type input "екатерина"
type textarea "@екатерина"
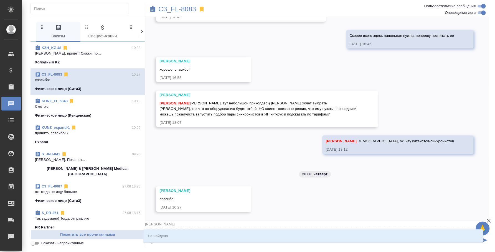
type input "екатерина"
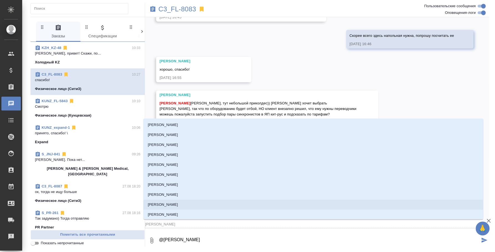
type textarea "@екатерин"
type input "екатерин"
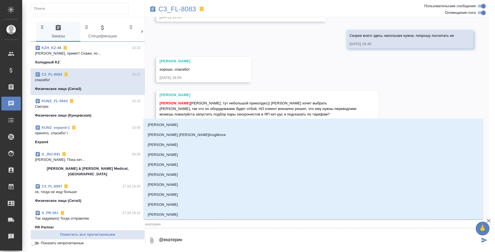
type textarea "@екатери"
type input "екатери"
type textarea "@екатер"
type input "екатер"
type textarea "@екате"
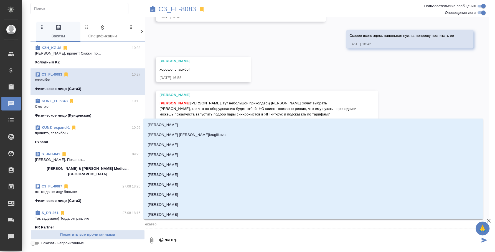
type input "екате"
type textarea "@екат"
type input "екат"
type textarea "@ека"
type input "ека"
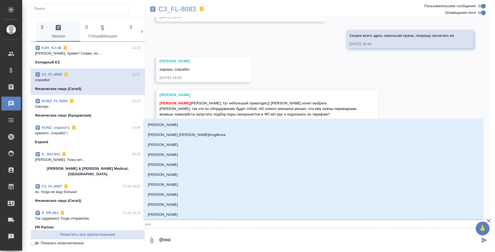
type textarea "@ек"
type input "ек"
type textarea "@е"
type input "е"
type textarea "@"
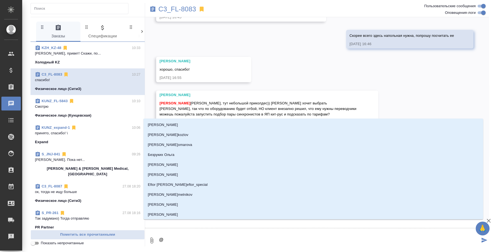
type textarea "@и"
type input "и"
type textarea "@ил"
type input "ил"
type textarea "@иль"
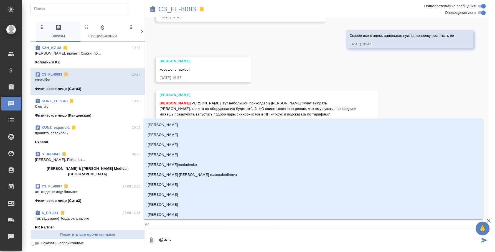
type input "иль"
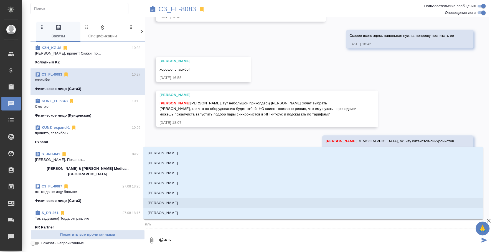
type textarea "@ильи"
type input "ильи"
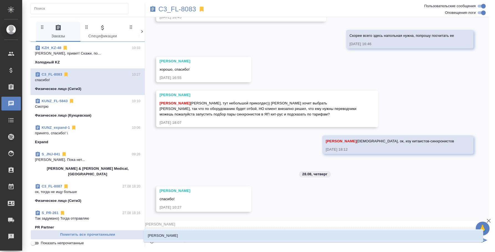
click at [208, 232] on li "Ильина Екатерина" at bounding box center [313, 236] width 340 height 10
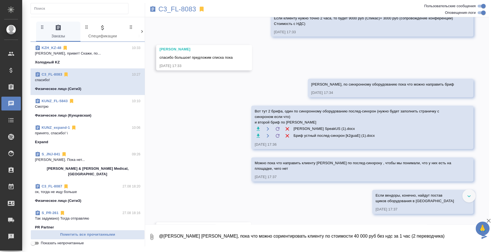
scroll to position [693, 0]
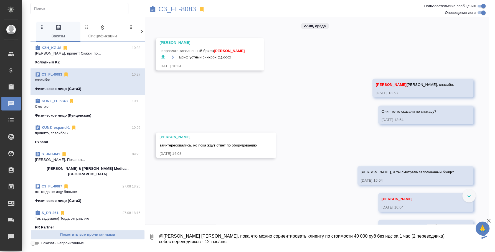
click at [433, 236] on textarea "@Ильина Екатерина Катя, пока что можно сориентировать клиенту по стоимости 40 0…" at bounding box center [318, 237] width 321 height 19
click at [299, 234] on textarea "@Ильина Екатерина Катя, пока что можно сориентировать клиенту по стоимости 40 0…" at bounding box center [318, 237] width 321 height 19
type textarea "@Ильина Екатерина Катя, пока что можно сориентировать клиента по стоимости 40 0…"
click at [489, 220] on icon "button" at bounding box center [488, 221] width 7 height 7
click at [488, 236] on button "submit" at bounding box center [484, 237] width 9 height 19
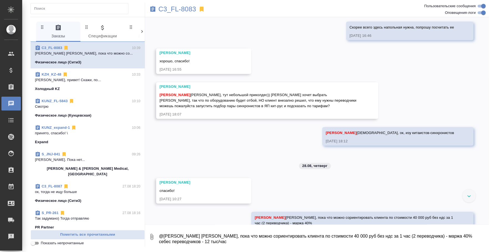
scroll to position [1238, 0]
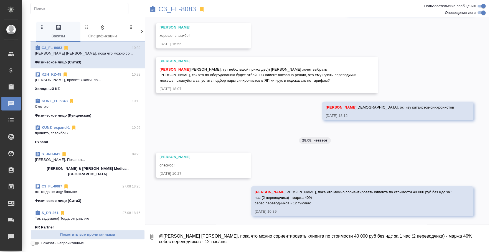
click at [353, 243] on textarea "@Ильина Екатерина Катя, пока что можно сориентировать клиента по стоимости 40 0…" at bounding box center [323, 237] width 331 height 19
click at [289, 168] on button "Ответить на сообщение" at bounding box center [283, 166] width 61 height 11
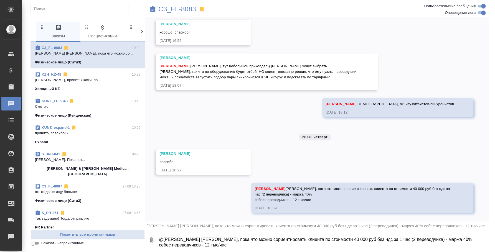
click at [208, 235] on textarea "@Ильина Екатерина Катя, пока что можно сориентировать клиента по стоимости 40 0…" at bounding box center [323, 240] width 331 height 19
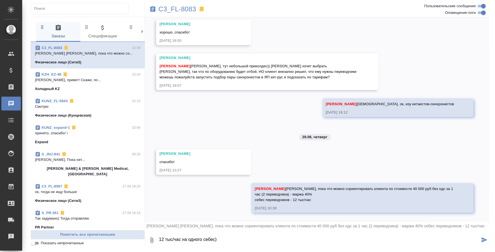
type textarea "12 тыс/час на одного себес)"
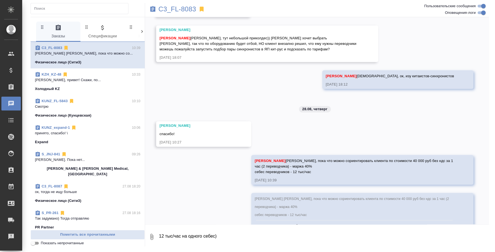
scroll to position [1293, 0]
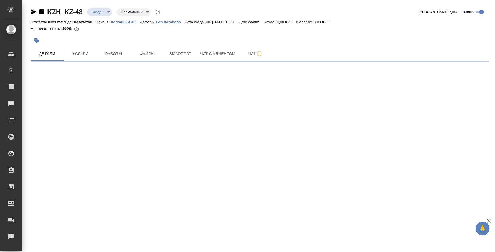
select select "RU"
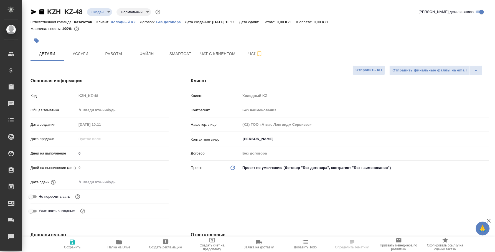
type textarea "x"
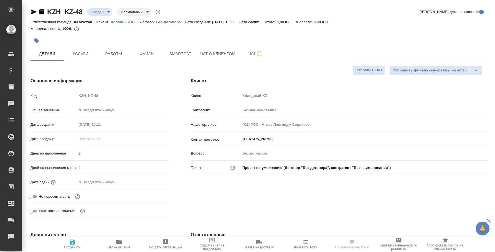
type textarea "x"
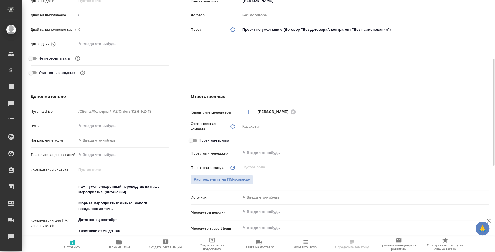
scroll to position [207, 0]
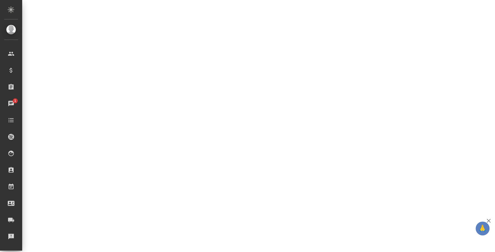
select select "RU"
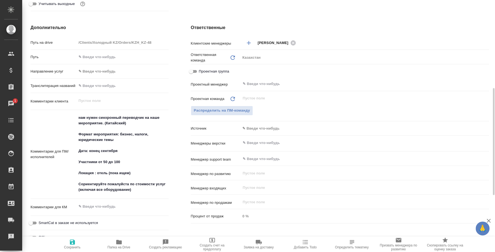
type textarea "x"
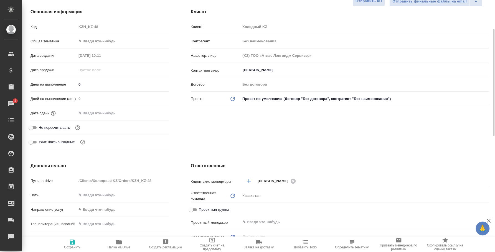
scroll to position [0, 0]
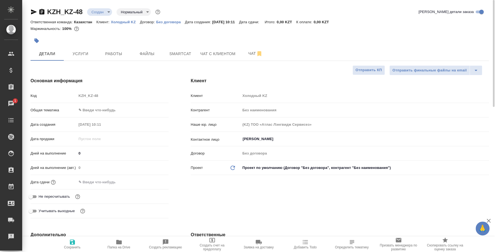
type textarea "x"
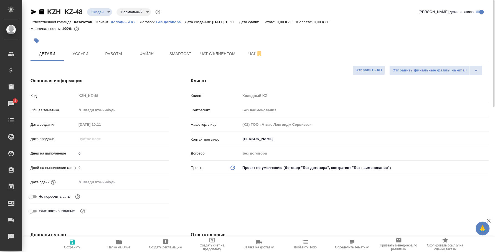
type textarea "x"
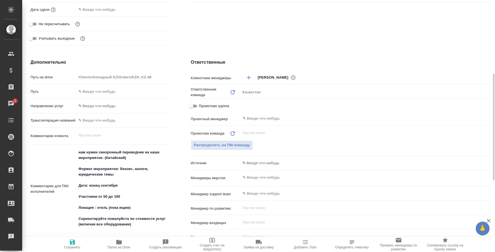
scroll to position [207, 0]
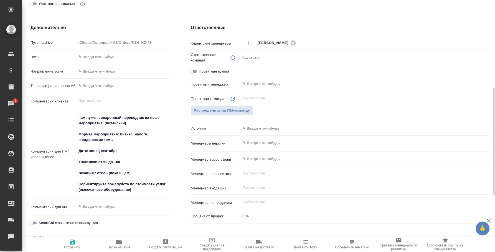
type textarea "x"
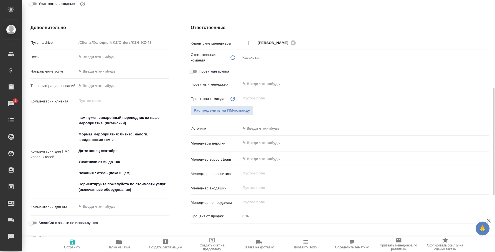
type textarea "x"
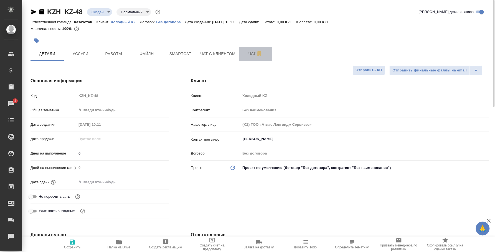
click at [244, 51] on span "Чат" at bounding box center [255, 53] width 27 height 7
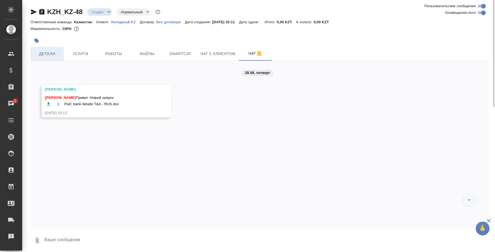
click at [57, 52] on span "Детали" at bounding box center [47, 53] width 27 height 7
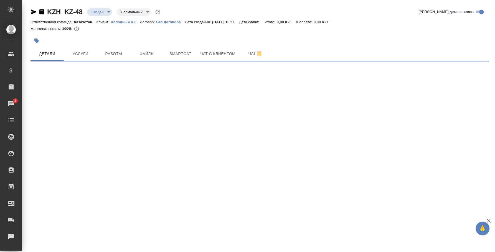
select select "RU"
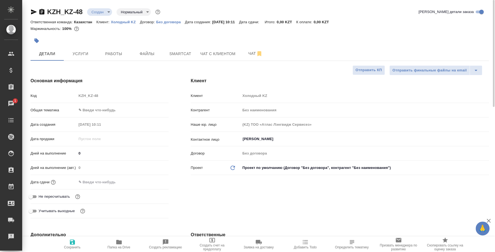
type textarea "x"
click at [252, 54] on span "Чат" at bounding box center [255, 53] width 27 height 7
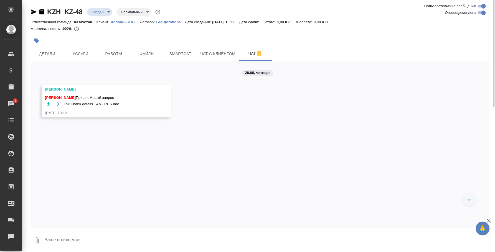
click at [98, 236] on textarea at bounding box center [266, 240] width 445 height 19
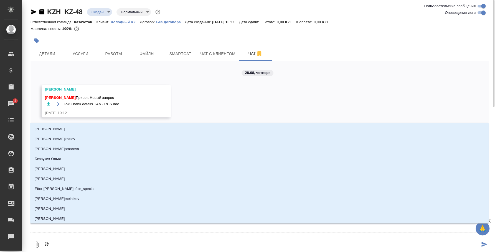
type textarea "@f"
type input "f"
type textarea "@f'c"
type input "f'c"
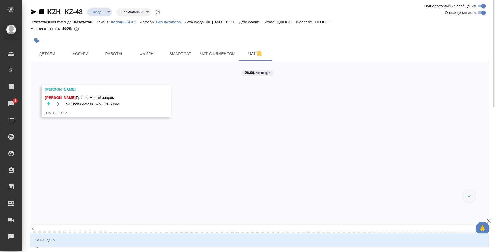
type textarea "@f"
type input "f"
type textarea "@"
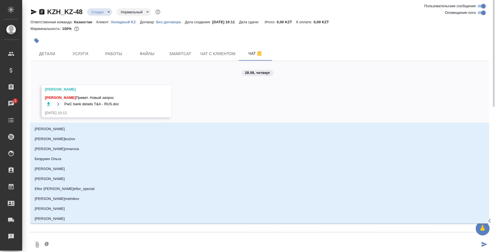
type textarea "@а"
type input "а"
type textarea "@ас"
type input "ас"
type textarea "@асл"
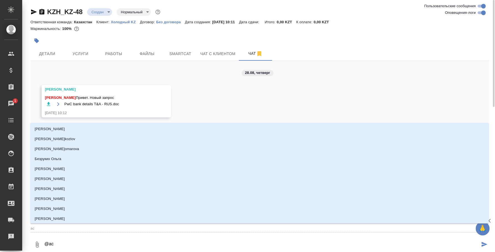
type input "асл"
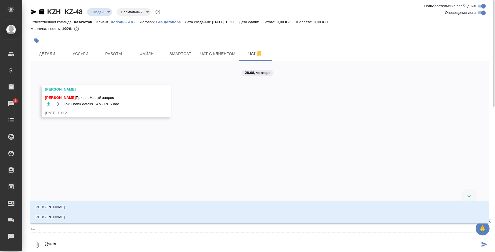
type textarea "@асла"
type input "асла"
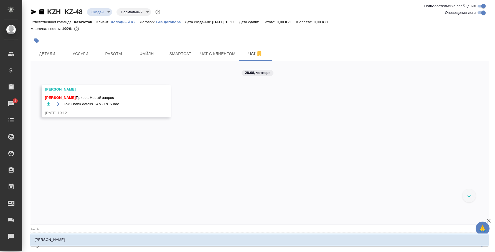
click at [190, 237] on li "[PERSON_NAME]" at bounding box center [259, 240] width 459 height 10
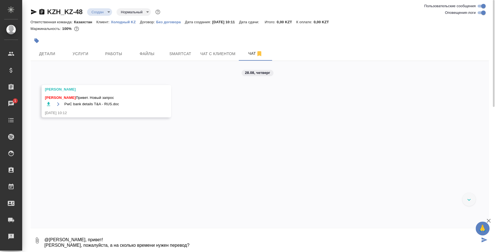
type textarea "@Асланукова Сати Сати, привет! Скажи, пожалуйста, а на сколько времени нужен пе…"
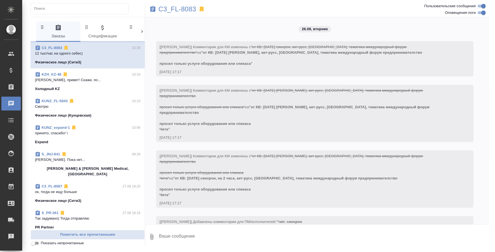
scroll to position [1293, 0]
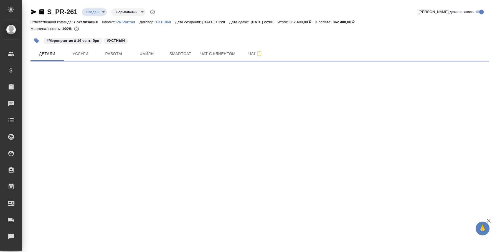
select select "RU"
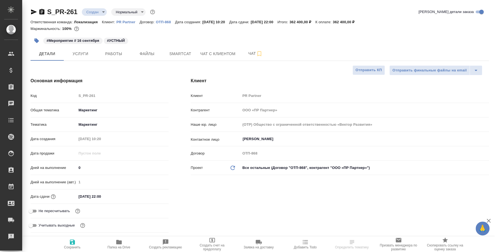
type textarea "x"
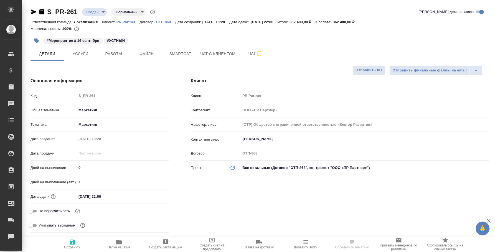
type textarea "x"
select select "RU"
type textarea "x"
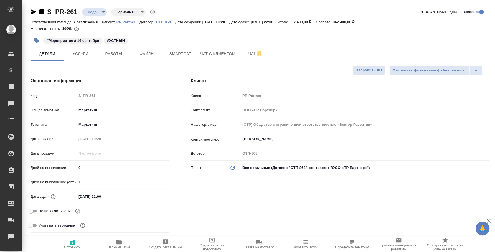
type textarea "x"
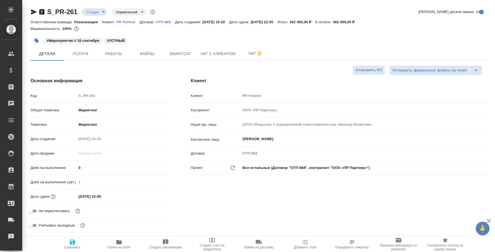
type textarea "x"
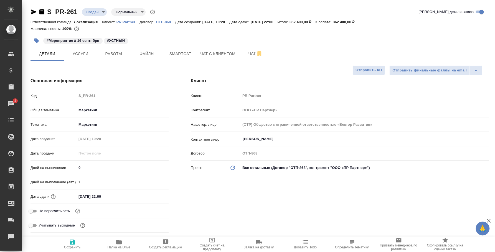
type textarea "x"
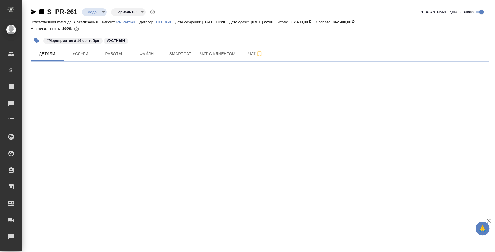
select select "RU"
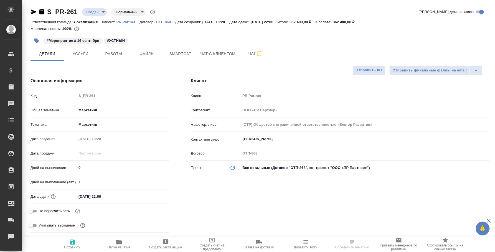
type textarea "x"
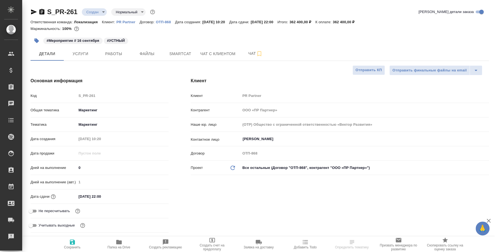
type textarea "x"
select select "RU"
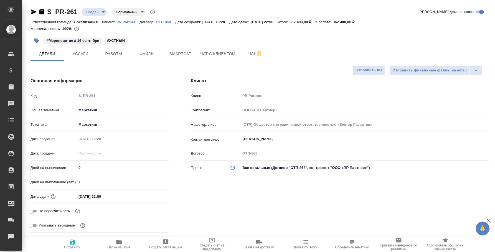
type textarea "x"
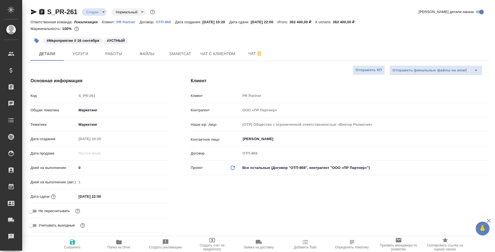
type textarea "x"
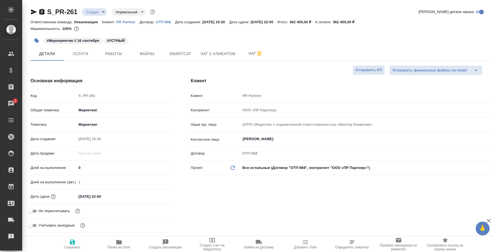
type textarea "x"
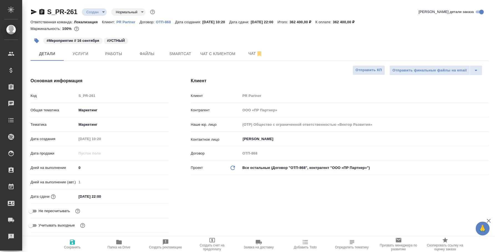
type textarea "x"
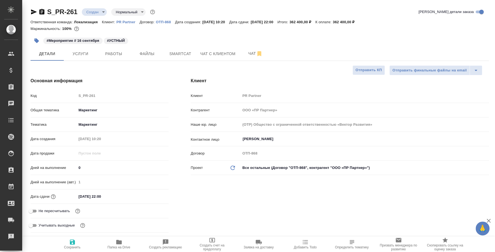
type textarea "x"
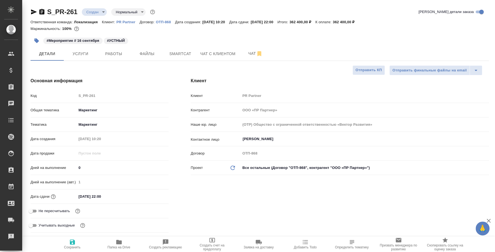
type textarea "x"
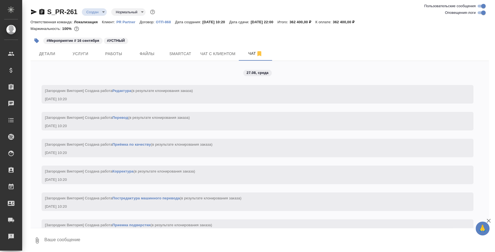
scroll to position [1158, 0]
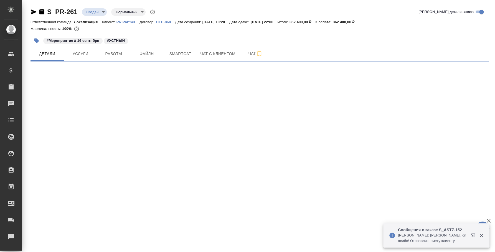
select select "RU"
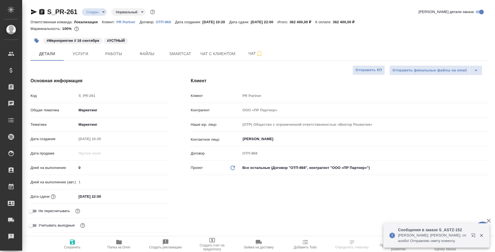
type textarea "x"
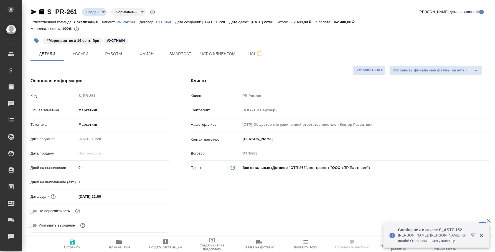
type textarea "x"
click at [252, 58] on button "Чат" at bounding box center [255, 54] width 33 height 14
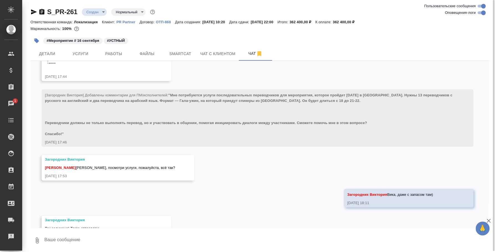
scroll to position [1158, 0]
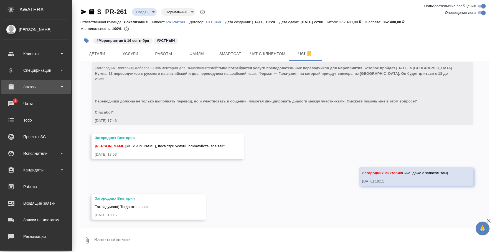
click at [20, 92] on div "Заказы" at bounding box center [35, 87] width 69 height 14
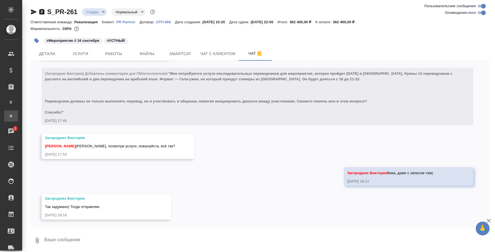
click at [18, 111] on link "Ф Заказы физ. лиц" at bounding box center [11, 116] width 14 height 11
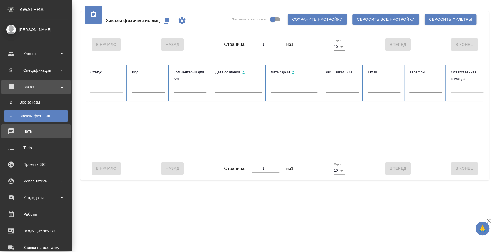
click at [20, 133] on div "Чаты" at bounding box center [36, 131] width 64 height 8
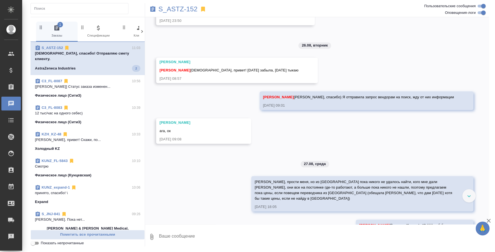
scroll to position [501, 0]
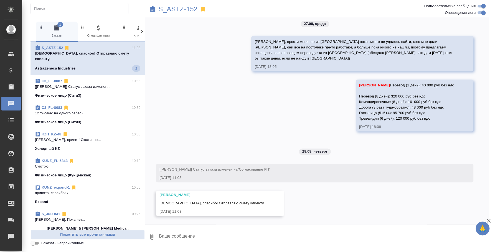
click at [98, 85] on span "C3_FL-8087 10:56 [[PERSON_NAME]] Статус заказа изменен... Физическое лицо (Сити…" at bounding box center [87, 88] width 105 height 20
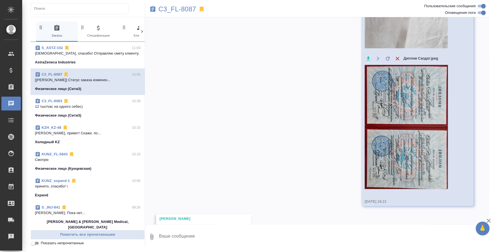
scroll to position [847, 0]
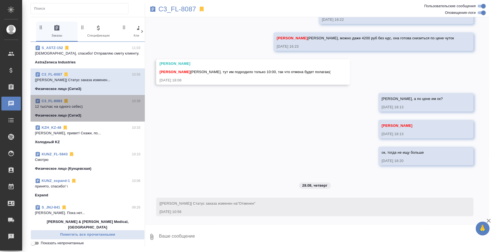
click at [96, 108] on p "12 тыс/час на одного себес)" at bounding box center [87, 107] width 105 height 6
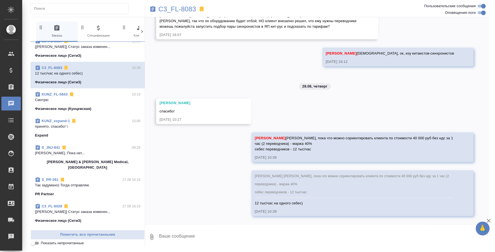
scroll to position [69, 0]
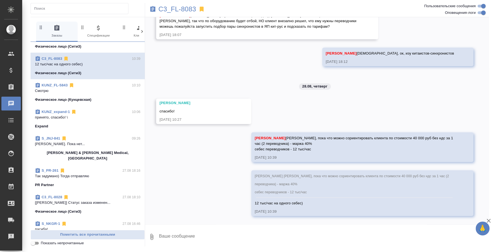
click at [88, 143] on p "[PERSON_NAME]. Пока нет..." at bounding box center [87, 144] width 105 height 6
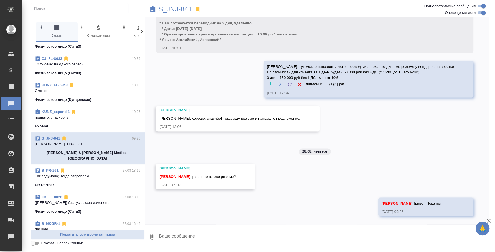
scroll to position [540, 0]
click at [154, 238] on icon "button" at bounding box center [151, 237] width 7 height 7
click at [112, 209] on span "С локального диска" at bounding box center [107, 207] width 38 height 7
click at [0, 0] on input "С локального диска" at bounding box center [0, 0] width 0 height 0
click at [174, 242] on textarea at bounding box center [318, 237] width 321 height 19
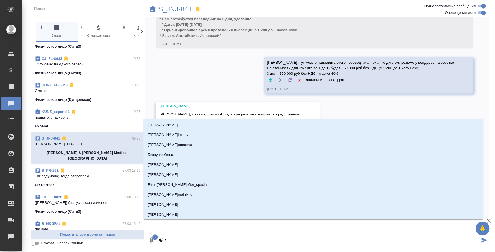
type textarea "@ec"
type input "ec"
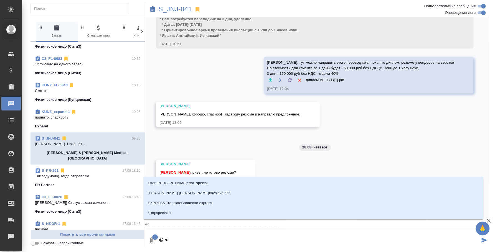
type textarea "@e"
type input "e"
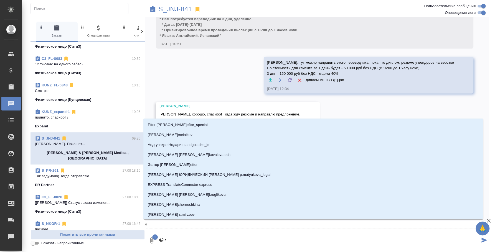
type textarea "@"
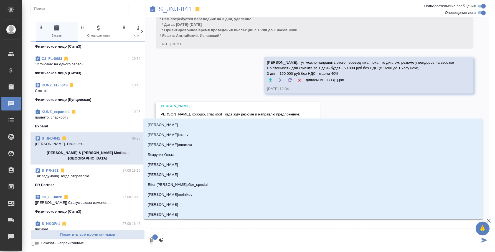
type textarea "@e"
type input "e"
type textarea "@e'c"
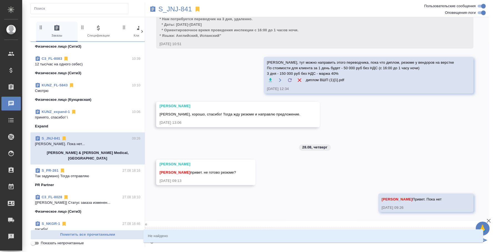
type input "e'c"
type textarea "@e"
type input "e"
type textarea "@"
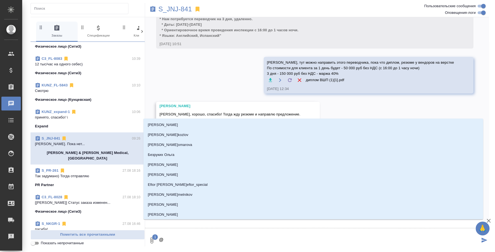
type textarea "@у"
type input "у"
type textarea "@ус"
type input "ус"
type textarea "@усм"
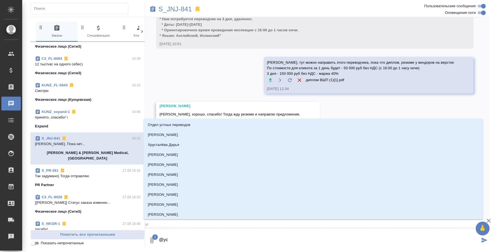
type input "усм"
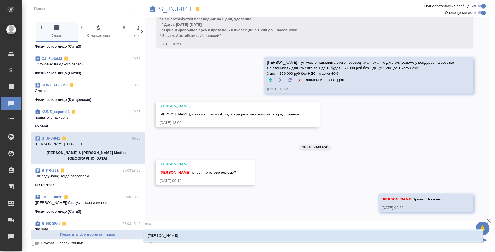
click at [214, 231] on li "Усманова Ольга" at bounding box center [313, 236] width 340 height 10
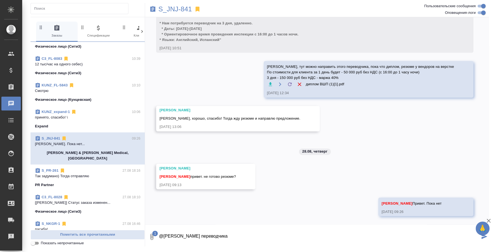
type textarea "@Усманова Ольга резюме переводчика"
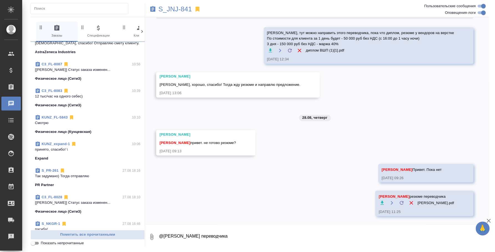
scroll to position [0, 0]
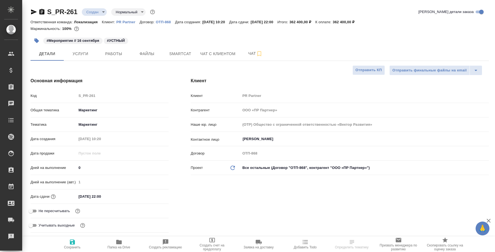
select select "RU"
type textarea "x"
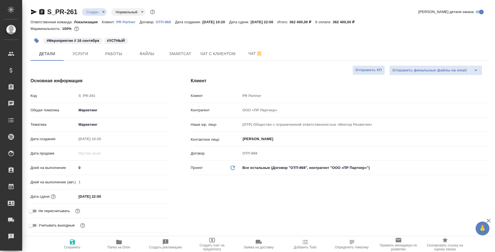
type textarea "x"
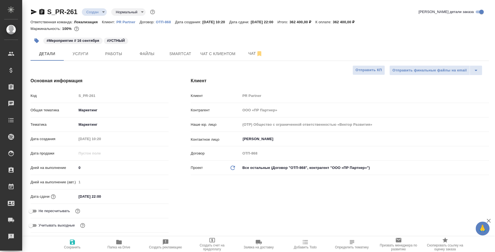
type textarea "x"
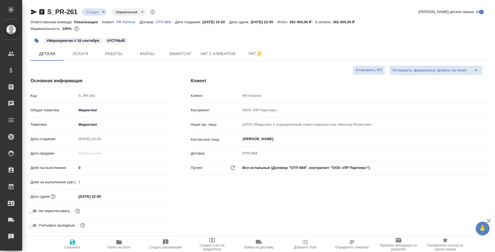
type textarea "x"
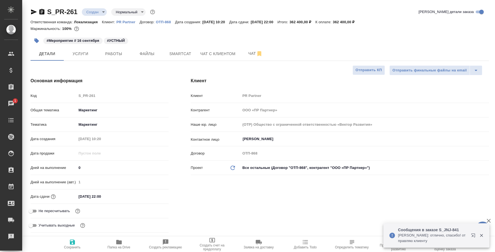
type textarea "x"
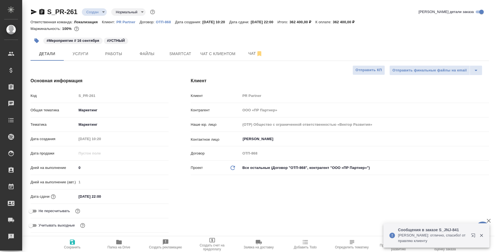
type textarea "x"
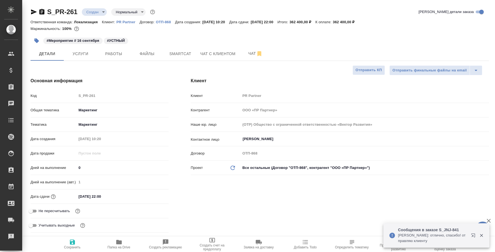
type textarea "x"
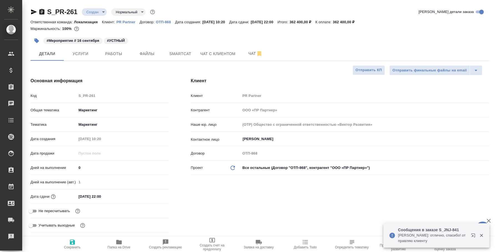
type textarea "x"
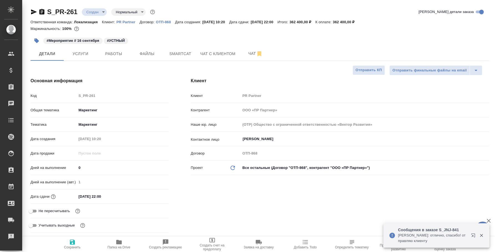
type textarea "x"
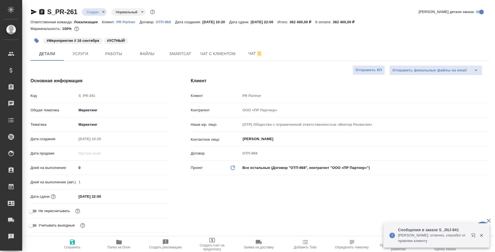
type textarea "x"
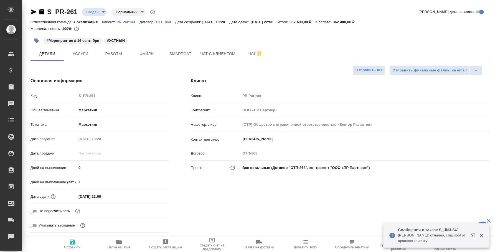
type textarea "x"
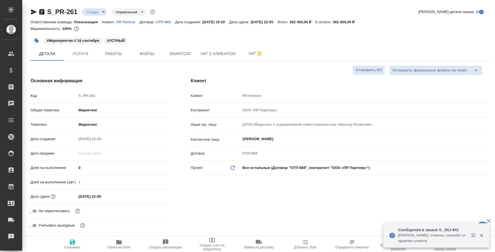
type textarea "x"
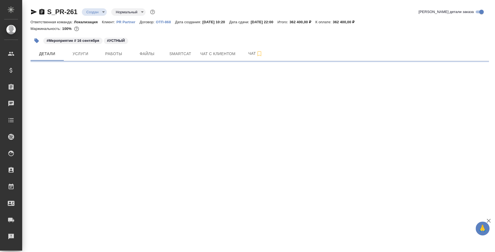
select select "RU"
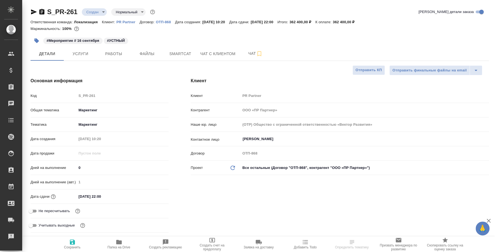
type textarea "x"
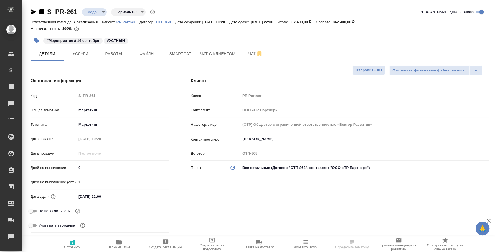
type textarea "x"
select select "RU"
type textarea "x"
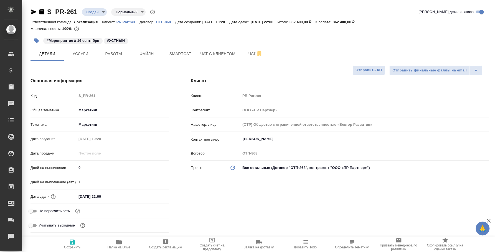
type textarea "x"
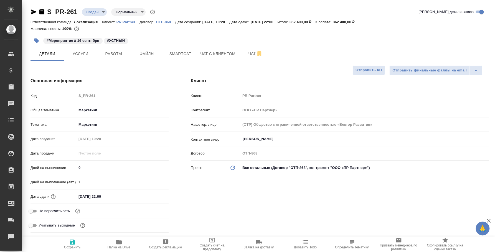
type textarea "x"
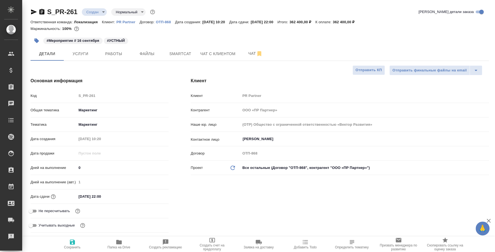
type textarea "x"
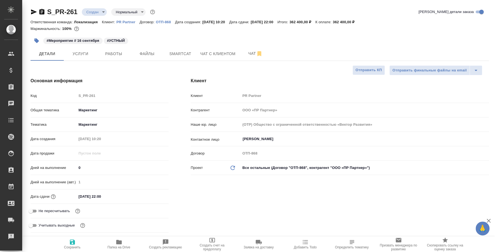
type textarea "x"
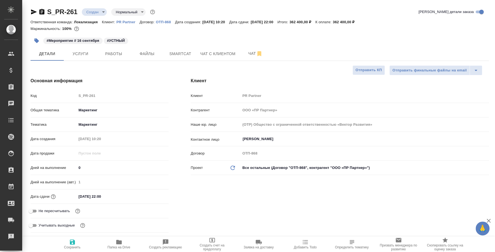
type textarea "x"
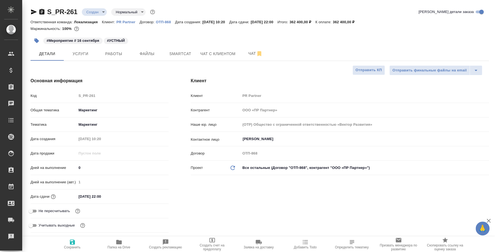
type textarea "x"
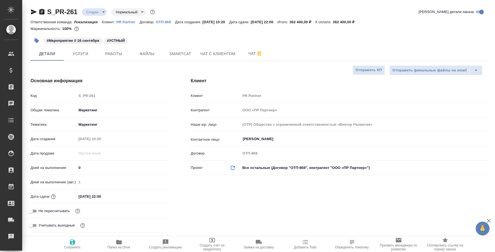
type textarea "x"
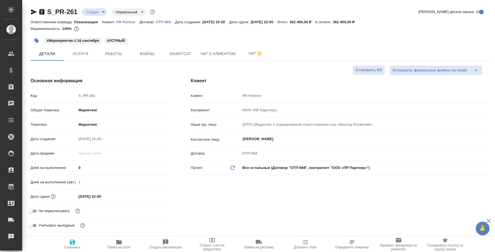
type textarea "x"
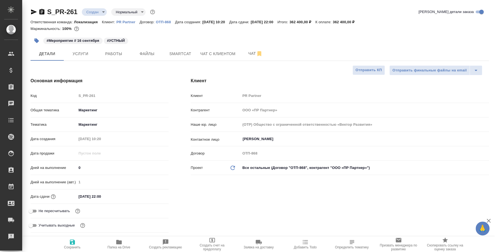
type textarea "x"
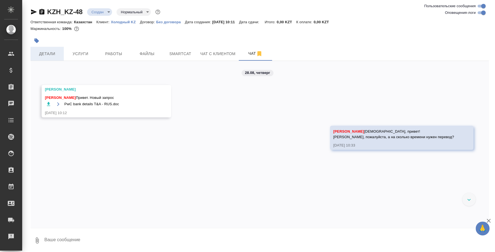
click at [53, 50] on span "Детали" at bounding box center [47, 53] width 27 height 7
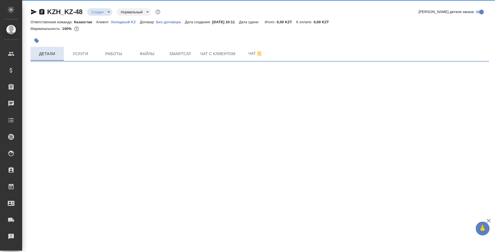
select select "RU"
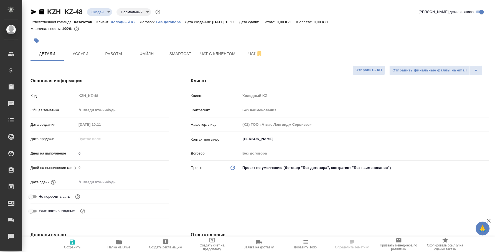
type textarea "x"
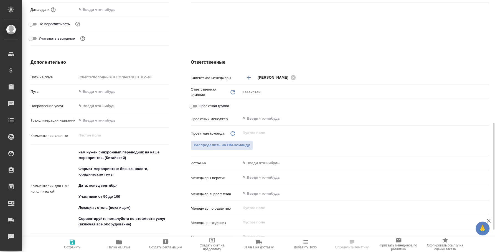
scroll to position [207, 0]
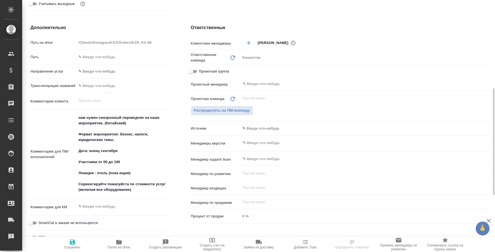
type textarea "x"
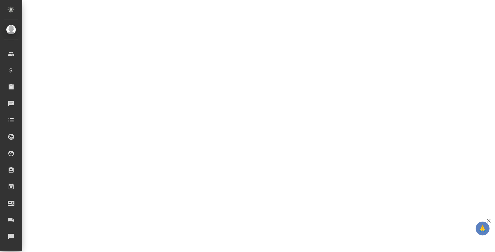
drag, startPoint x: 135, startPoint y: 174, endPoint x: 78, endPoint y: 115, distance: 81.4
select select "RU"
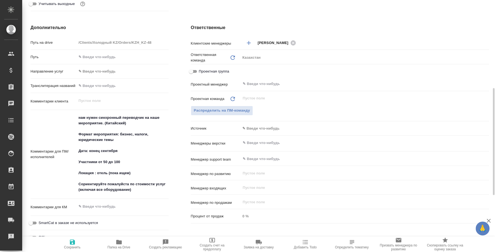
type textarea "x"
drag, startPoint x: 134, startPoint y: 174, endPoint x: 78, endPoint y: 117, distance: 80.2
click at [78, 117] on textarea "нам нужен синхронный переводчик на наше мероприятие. (Китайский) Формат меропри…" at bounding box center [123, 154] width 92 height 82
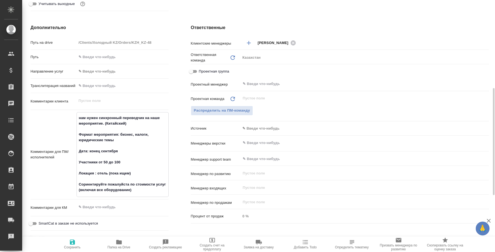
type textarea "x"
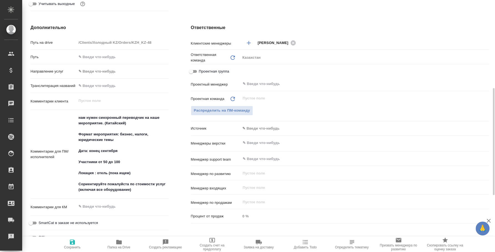
type textarea "x"
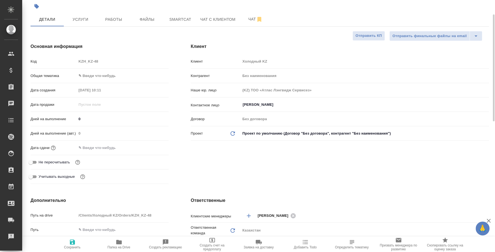
scroll to position [0, 0]
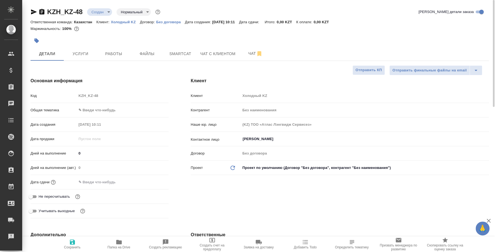
type textarea "x"
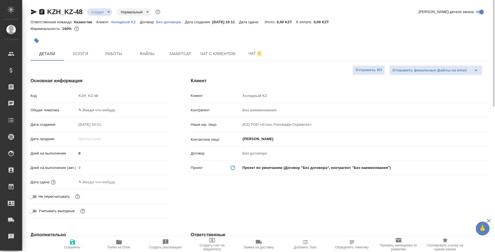
type textarea "x"
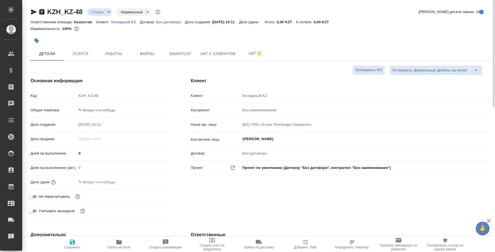
type textarea "x"
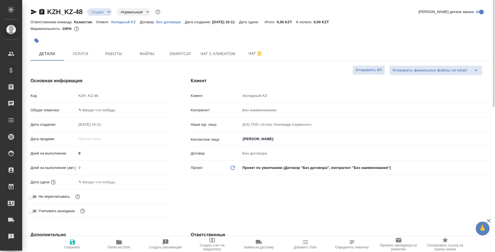
type textarea "x"
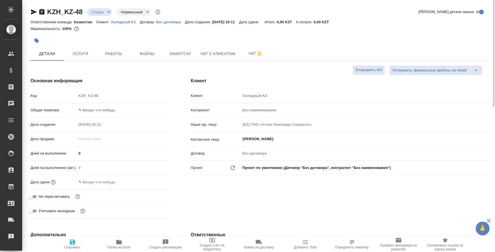
type textarea "x"
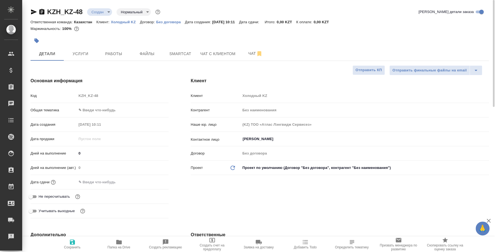
type textarea "x"
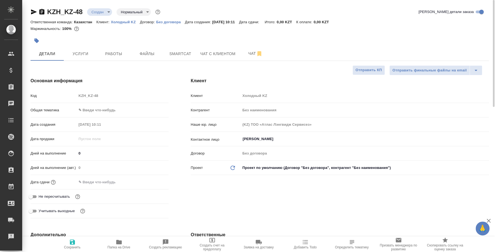
type textarea "x"
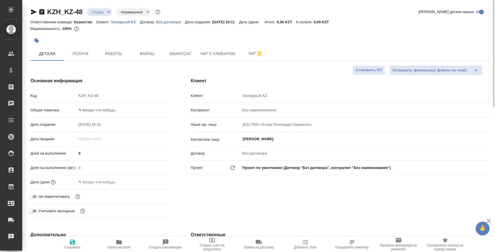
type textarea "x"
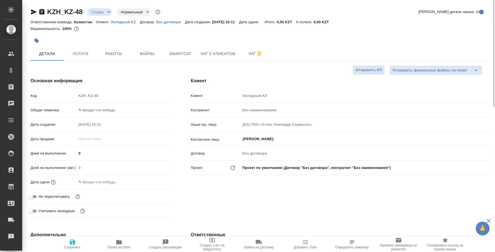
type textarea "x"
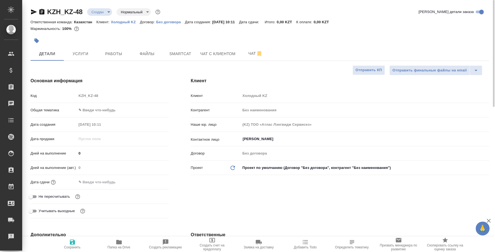
type textarea "x"
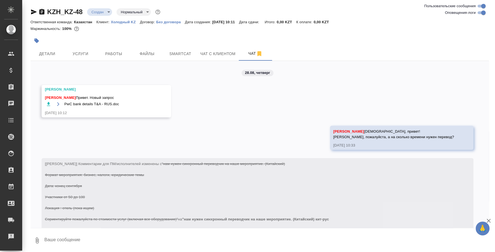
scroll to position [68, 0]
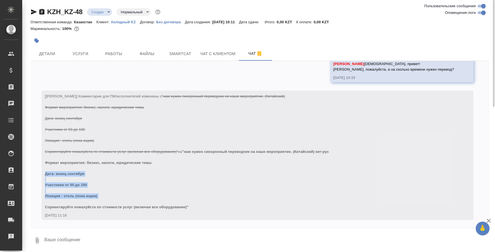
drag, startPoint x: 45, startPoint y: 172, endPoint x: 118, endPoint y: 202, distance: 79.2
click at [118, 202] on div "[[PERSON_NAME]] Комментарии для ПМ/исполнителей изменены с "нам нужен синхронны…" at bounding box center [249, 151] width 409 height 118
copy span "Дата: конец сентября Участники от 50 до 100 Локация : отель (пока ищем)"
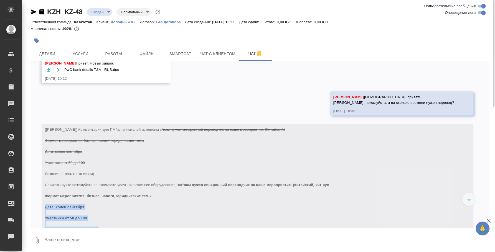
scroll to position [0, 0]
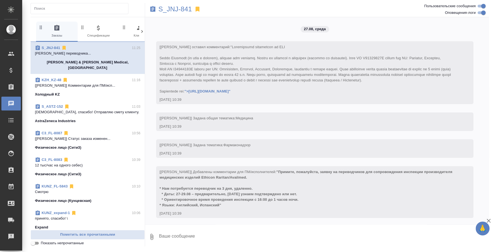
scroll to position [574, 0]
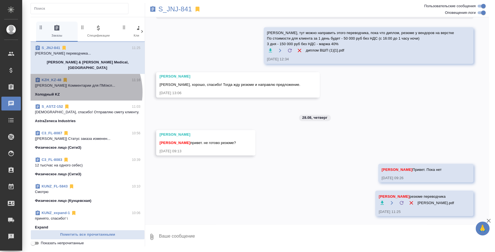
click at [78, 92] on div "Холодный KZ" at bounding box center [87, 95] width 105 height 6
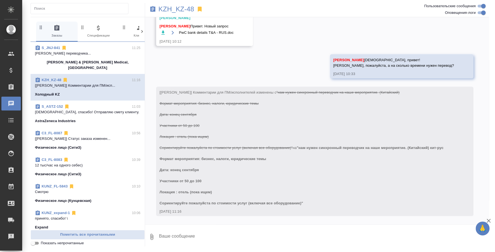
scroll to position [27, 0]
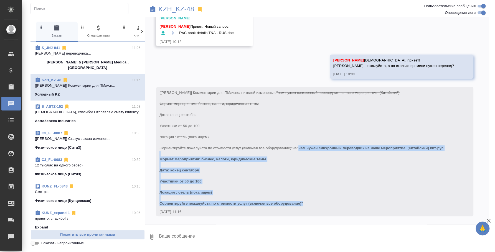
drag, startPoint x: 303, startPoint y: 146, endPoint x: 323, endPoint y: 205, distance: 61.8
click at [323, 205] on div "[[PERSON_NAME]] Комментарии для ПМ/исполнителей изменены с "нам нужен синхронны…" at bounding box center [306, 148] width 295 height 118
copy span "нам нужен синхронный переводчик на наше мероприятие. (Китайский) кит-рус Формат…"
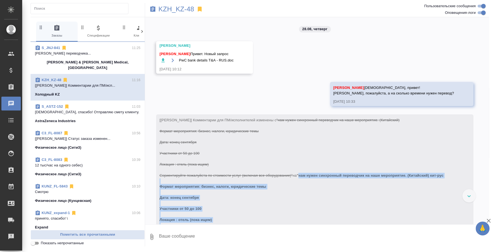
drag, startPoint x: 165, startPoint y: 60, endPoint x: 163, endPoint y: 54, distance: 5.8
click at [165, 60] on icon "button" at bounding box center [163, 61] width 6 height 6
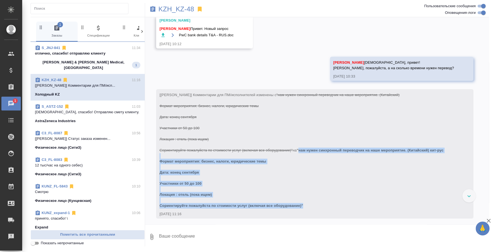
scroll to position [27, 0]
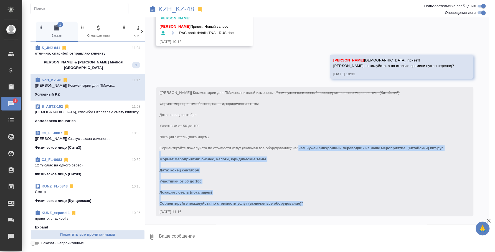
click at [96, 62] on p "[PERSON_NAME] & [PERSON_NAME] Medical, [GEOGRAPHIC_DATA]" at bounding box center [83, 65] width 97 height 11
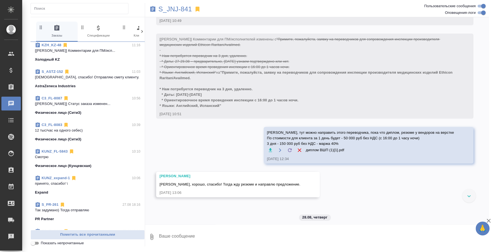
scroll to position [69, 0]
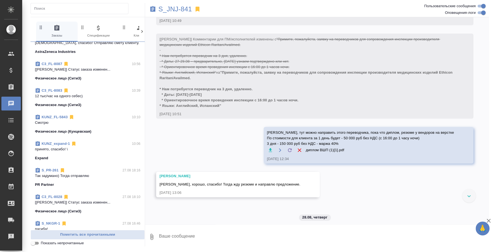
click at [97, 156] on div "Expand" at bounding box center [87, 159] width 105 height 6
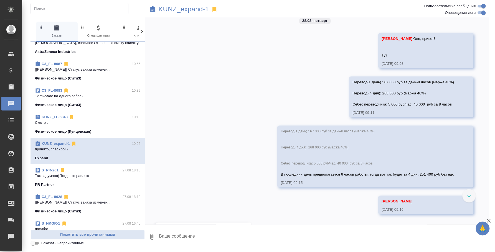
scroll to position [173, 0]
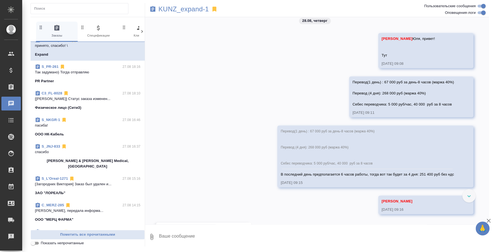
click at [93, 132] on div "ООО НК-Кабель" at bounding box center [87, 135] width 105 height 6
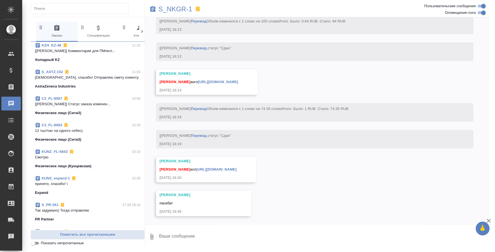
scroll to position [0, 0]
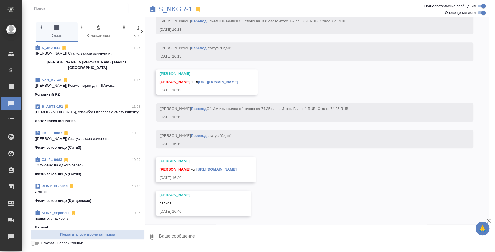
click at [69, 110] on p "[DEMOGRAPHIC_DATA], спасибо! Отправляю смету клиенту." at bounding box center [87, 113] width 105 height 6
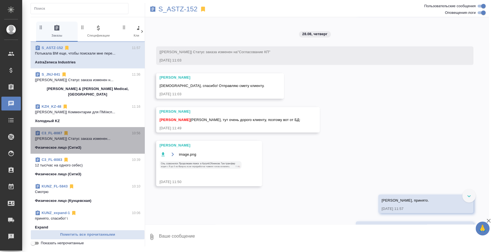
click at [96, 145] on div "Физическое лицо (Сити3)" at bounding box center [87, 148] width 105 height 6
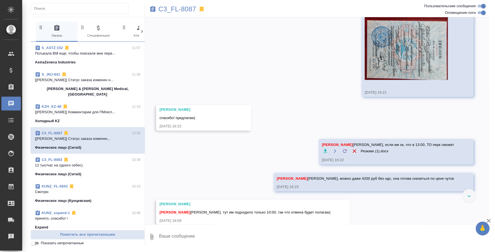
scroll to position [743, 0]
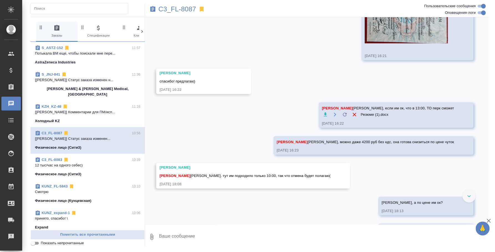
click at [95, 163] on p "12 тыс/час на одного себес)" at bounding box center [87, 166] width 105 height 6
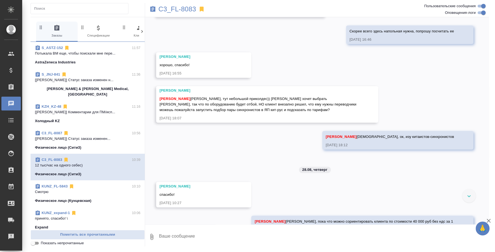
scroll to position [1189, 0]
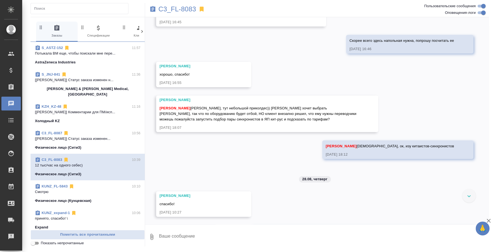
click at [84, 136] on p "[[PERSON_NAME]] Статус заказа изменен..." at bounding box center [87, 139] width 105 height 6
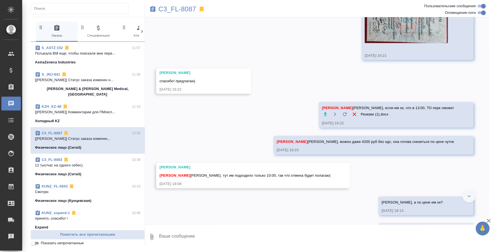
scroll to position [847, 0]
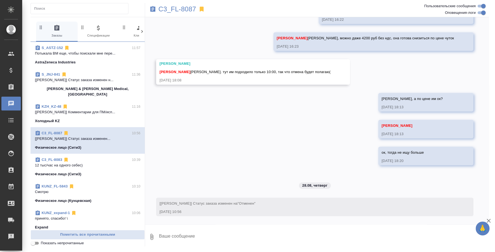
click at [88, 163] on p "12 тыс/час на одного себес)" at bounding box center [87, 166] width 105 height 6
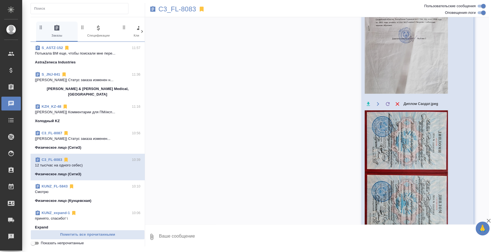
click at [90, 189] on span "KUNZ_FL-5843 10:10 Смотрю Физическое лицо (Кунцевская)" at bounding box center [87, 194] width 105 height 20
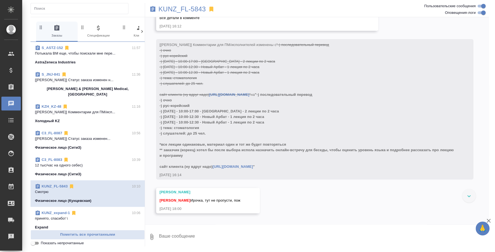
scroll to position [424, 0]
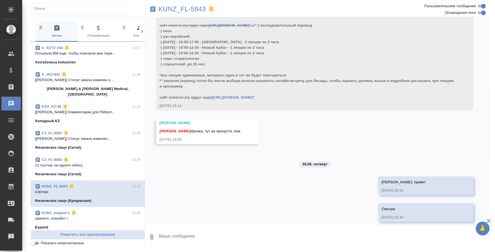
click at [90, 163] on p "12 тыс/час на одного себес)" at bounding box center [87, 166] width 105 height 6
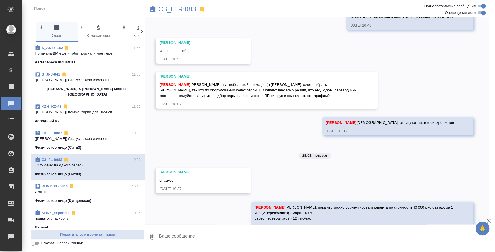
scroll to position [1293, 0]
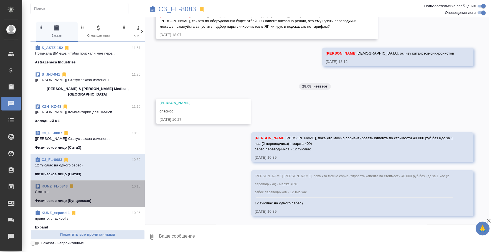
click at [93, 184] on div "KUNZ_FL-5843 10:10" at bounding box center [87, 187] width 105 height 6
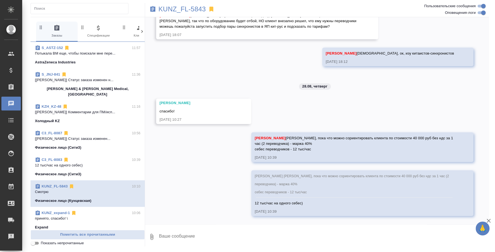
scroll to position [424, 0]
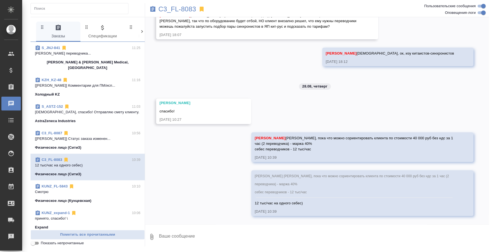
click at [96, 131] on div "C3_FL-8087 10:56" at bounding box center [87, 134] width 105 height 6
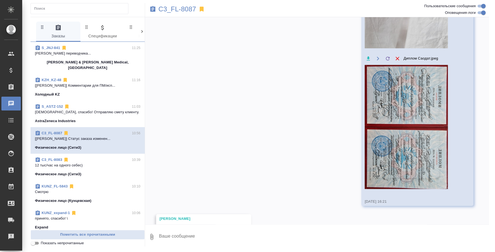
scroll to position [847, 0]
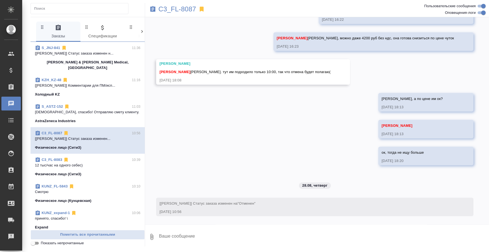
click at [96, 163] on p "12 тыс/час на одного себес)" at bounding box center [87, 166] width 105 height 6
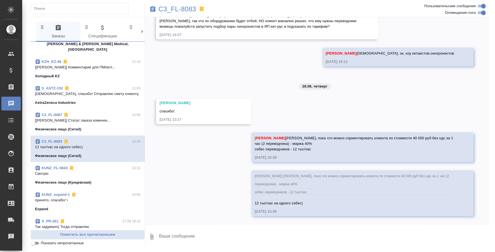
scroll to position [34, 0]
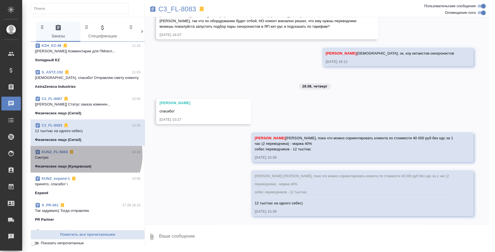
click at [79, 150] on div "KUNZ_FL-5843 10:10" at bounding box center [87, 153] width 105 height 6
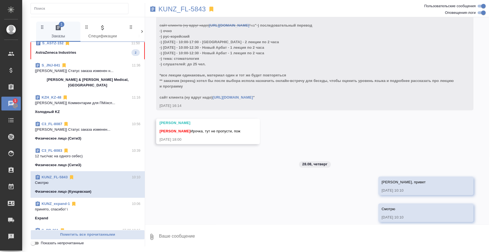
scroll to position [0, 0]
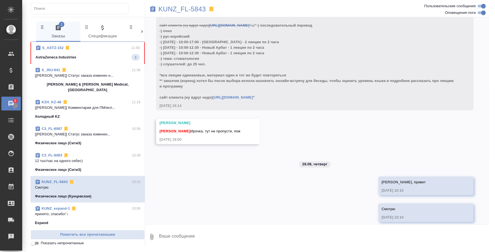
click at [91, 58] on div "AstraZeneca Industries 2" at bounding box center [88, 57] width 104 height 7
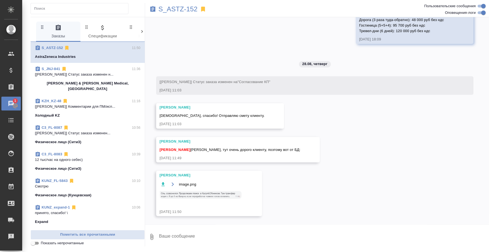
scroll to position [589, 0]
click at [230, 192] on img at bounding box center [200, 195] width 83 height 9
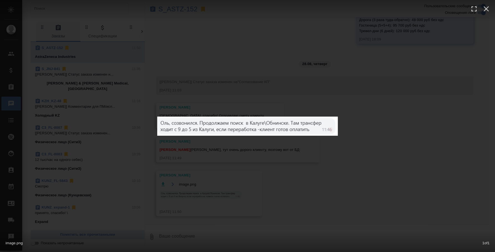
drag, startPoint x: 392, startPoint y: 165, endPoint x: 328, endPoint y: 158, distance: 64.3
click at [394, 165] on div "image.png 1 of 1" at bounding box center [247, 126] width 495 height 252
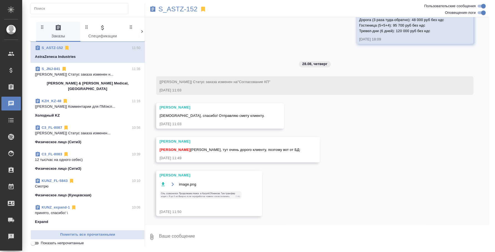
click at [237, 234] on textarea at bounding box center [323, 237] width 331 height 19
type textarea "Оля, принято."
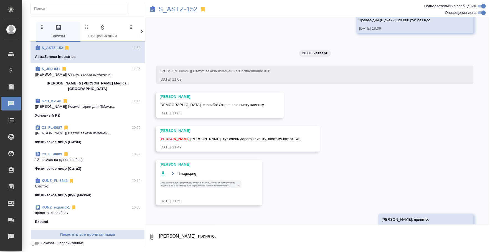
scroll to position [616, 0]
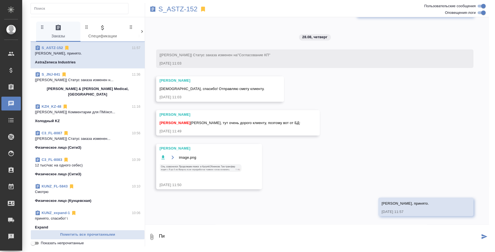
type textarea "П"
type textarea "Потыкала ВМ еще, чтобы поискали мне переводчиков)"
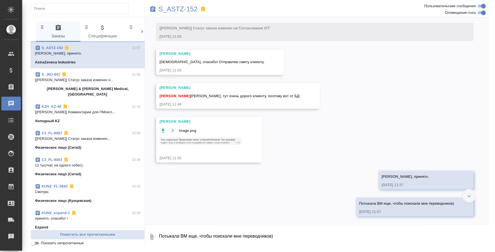
scroll to position [643, 0]
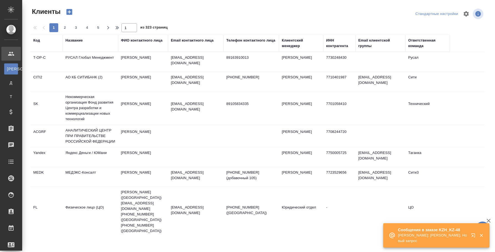
select select "RU"
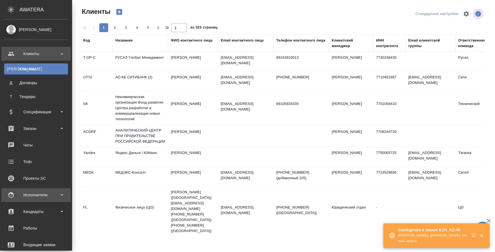
click at [37, 199] on div "Исполнители" at bounding box center [36, 195] width 64 height 8
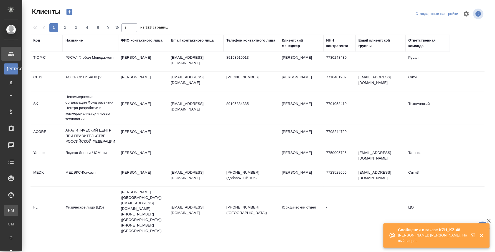
click at [18, 207] on link "PM Для PM/LQA" at bounding box center [11, 210] width 14 height 11
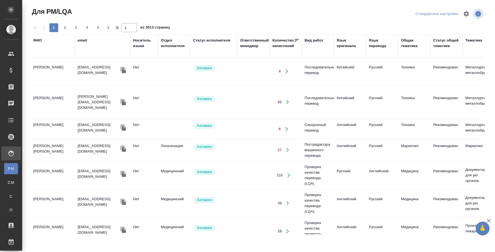
click at [347, 45] on div "Язык оригинала" at bounding box center [350, 43] width 27 height 11
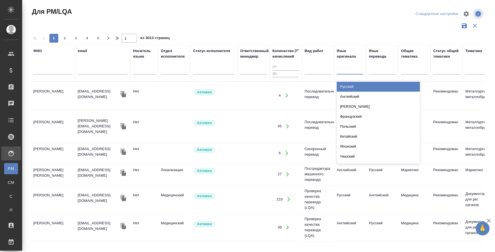
click at [343, 72] on div at bounding box center [350, 69] width 27 height 8
type input "коре"
click at [372, 85] on div "Корейский" at bounding box center [378, 87] width 83 height 10
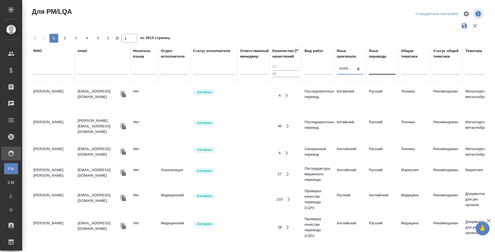
click at [380, 70] on div at bounding box center [382, 69] width 27 height 8
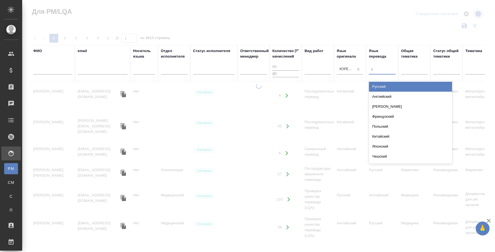
type input "рус"
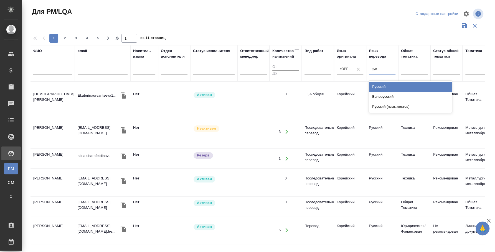
click at [392, 82] on div "Русский" at bounding box center [410, 87] width 83 height 10
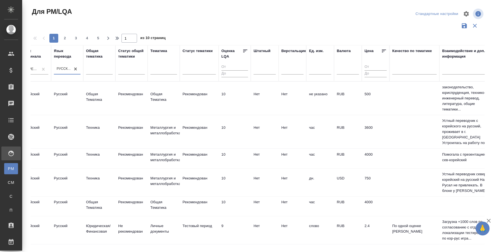
scroll to position [0, 434]
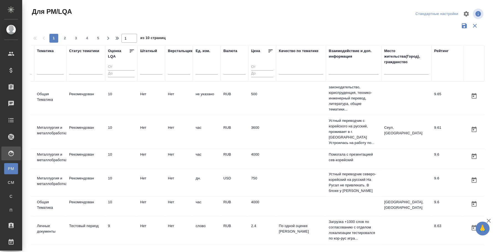
click at [401, 71] on input "text" at bounding box center [406, 71] width 44 height 7
type input "москва"
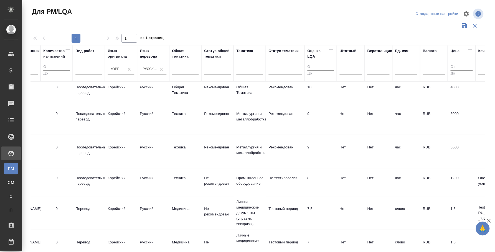
scroll to position [0, 0]
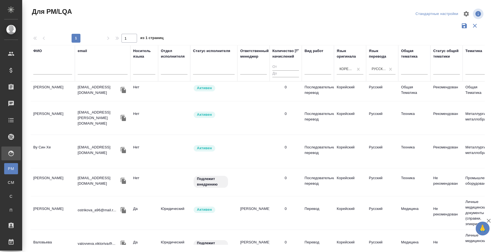
click at [56, 85] on td "Тодорова Дарья Андреевна" at bounding box center [53, 91] width 44 height 19
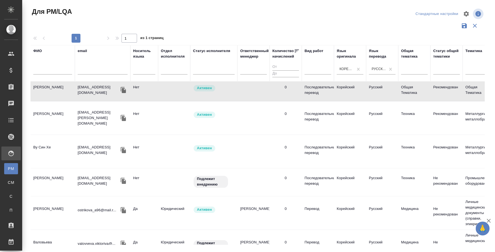
click at [56, 85] on td "Тодорова Дарья Андреевна" at bounding box center [53, 91] width 44 height 19
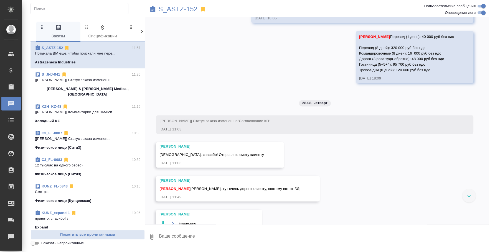
scroll to position [539, 0]
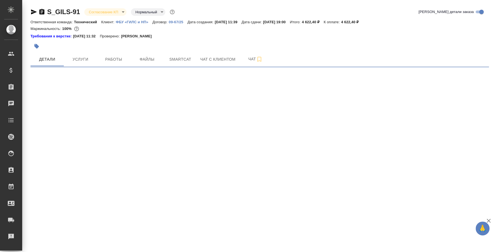
select select "RU"
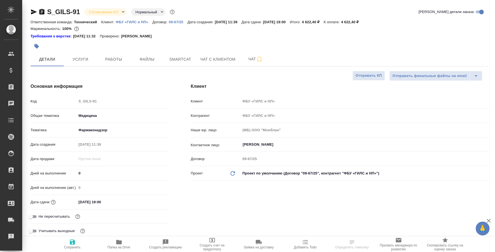
type textarea "x"
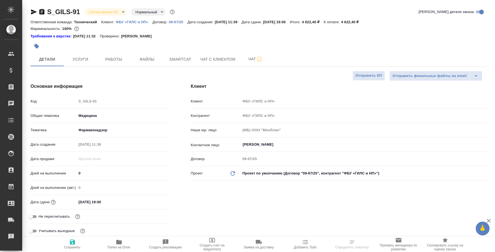
type textarea "x"
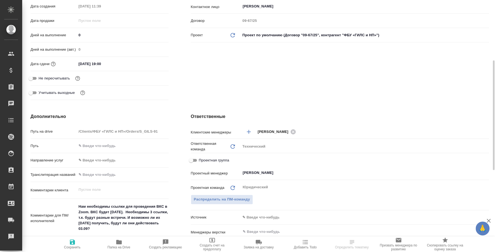
scroll to position [173, 0]
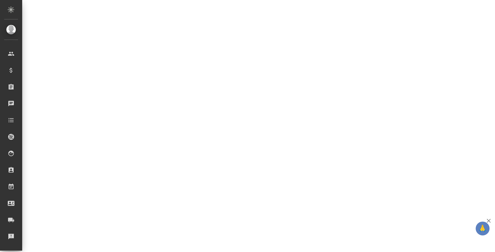
select select "RU"
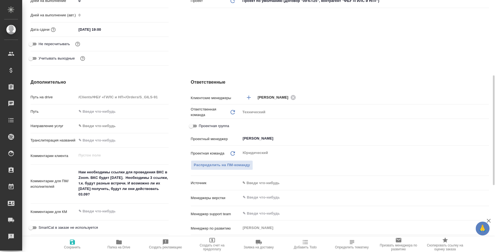
type textarea "x"
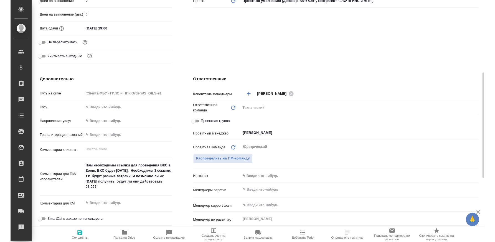
scroll to position [0, 0]
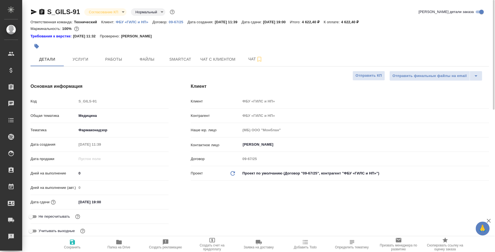
type textarea "x"
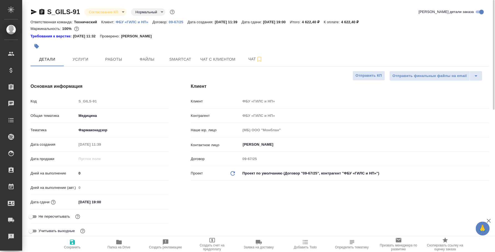
type textarea "x"
click at [36, 10] on icon "button" at bounding box center [34, 12] width 7 height 7
type textarea "x"
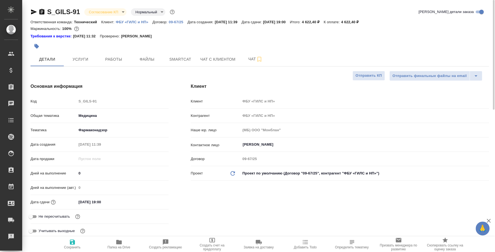
type textarea "x"
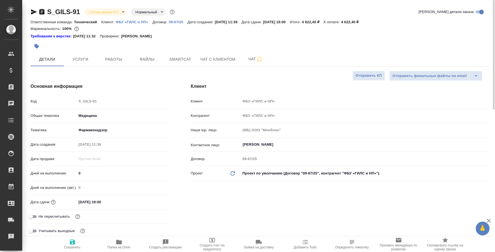
type textarea "x"
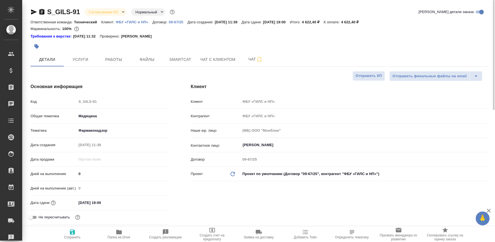
type textarea "x"
click at [41, 13] on icon "button" at bounding box center [42, 12] width 7 height 7
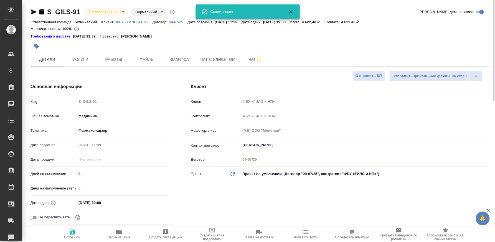
type textarea "x"
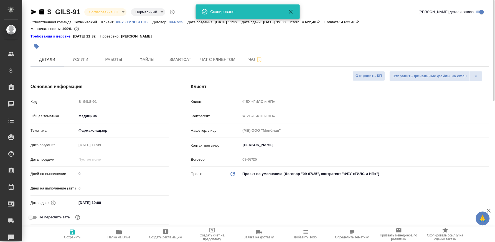
type textarea "x"
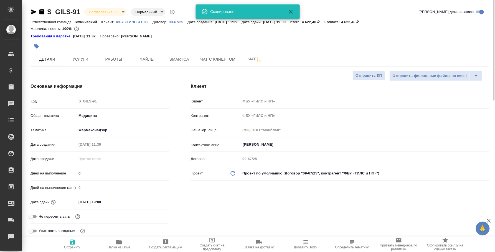
type textarea "x"
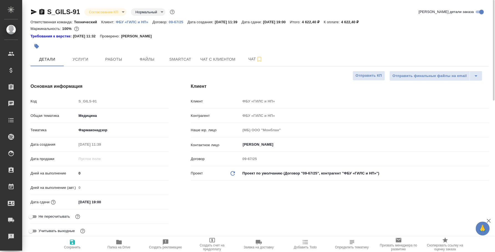
type textarea "x"
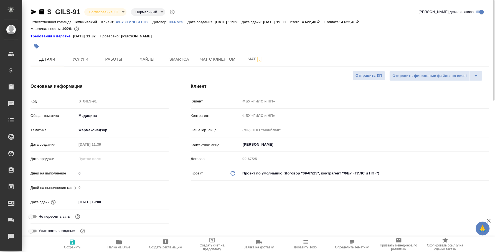
type textarea "x"
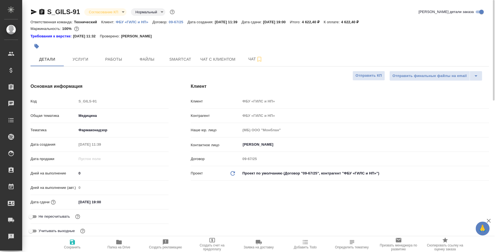
type textarea "x"
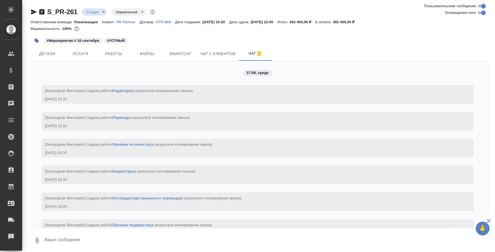
scroll to position [1158, 0]
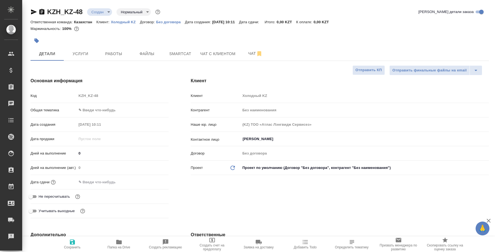
select select "RU"
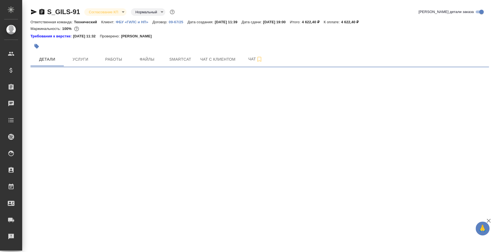
select select "RU"
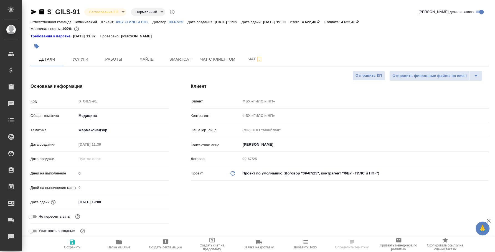
type textarea "x"
type input "[PERSON_NAME]"
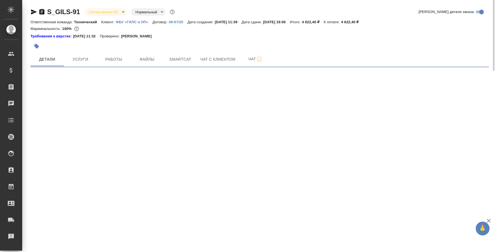
select select "RU"
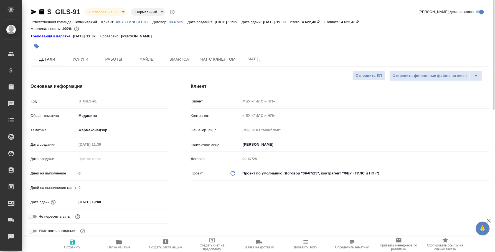
type textarea "x"
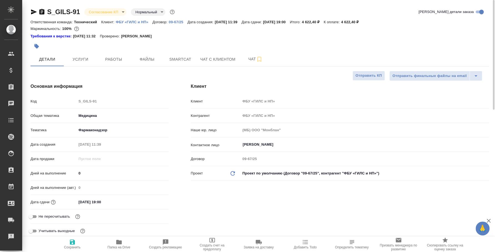
type textarea "x"
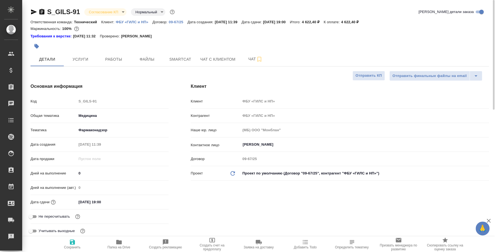
type textarea "x"
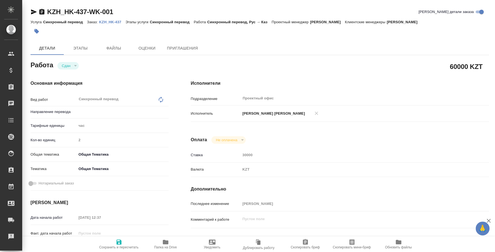
type textarea "x"
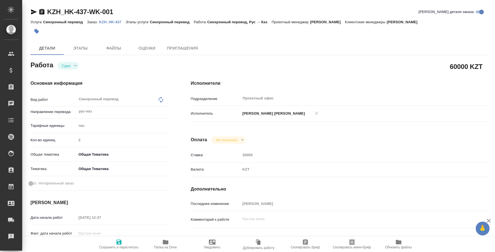
type input "рус-каз"
type textarea "x"
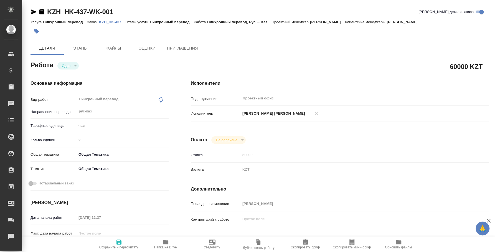
type textarea "x"
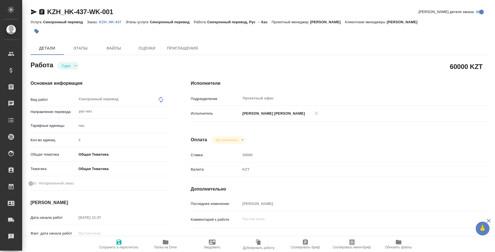
type textarea "x"
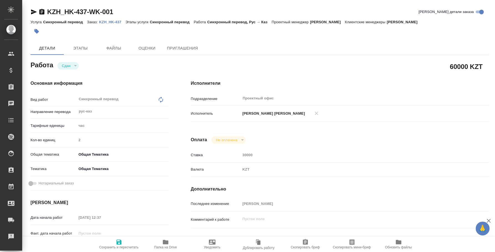
type textarea "x"
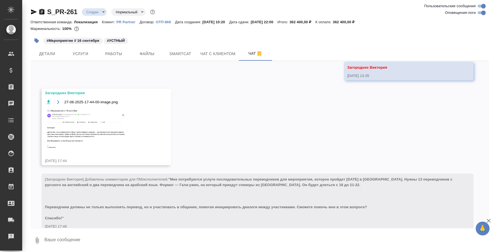
scroll to position [1158, 0]
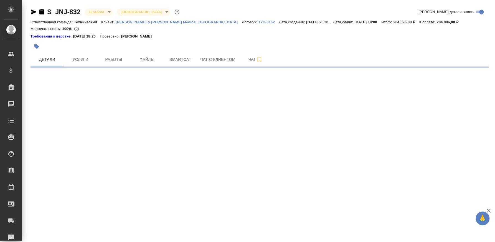
select select "RU"
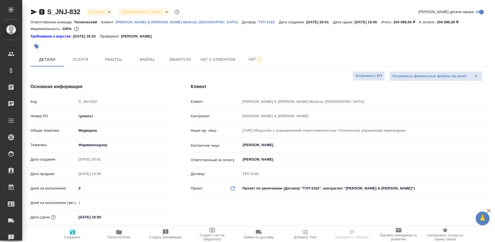
type textarea "x"
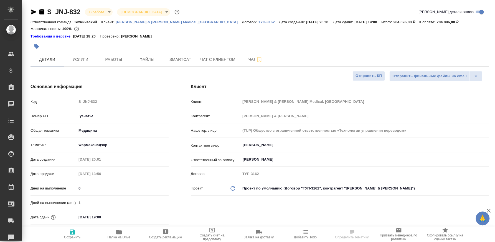
type textarea "x"
select select "RU"
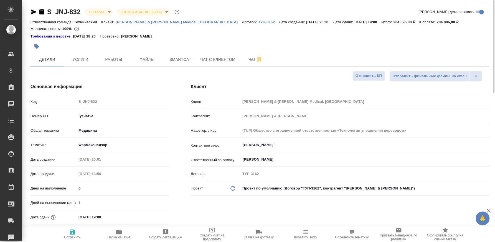
type textarea "x"
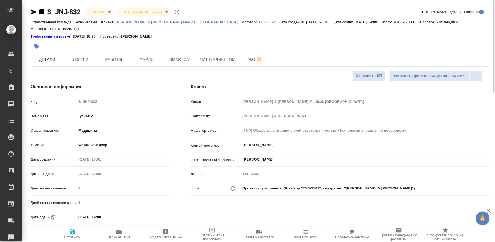
type textarea "x"
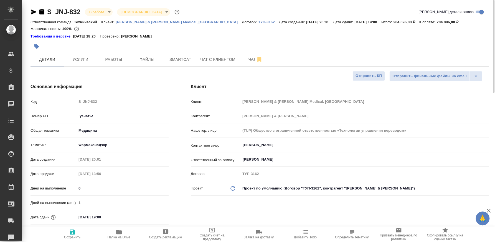
type textarea "x"
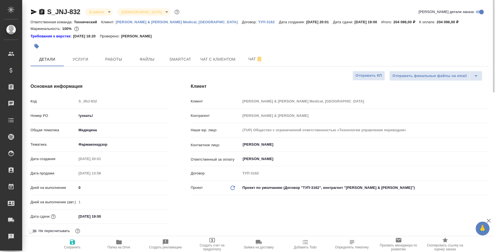
type textarea "x"
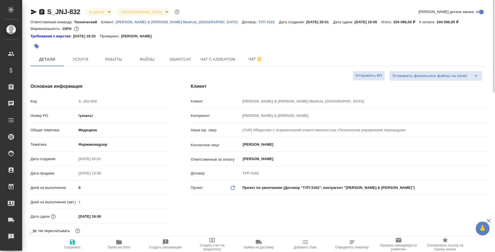
type textarea "x"
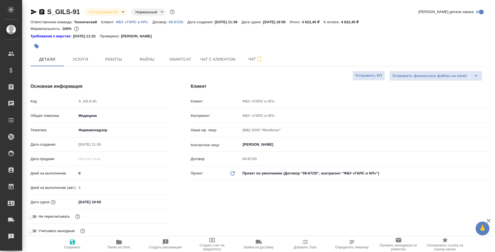
select select "RU"
